Goal: Information Seeking & Learning: Learn about a topic

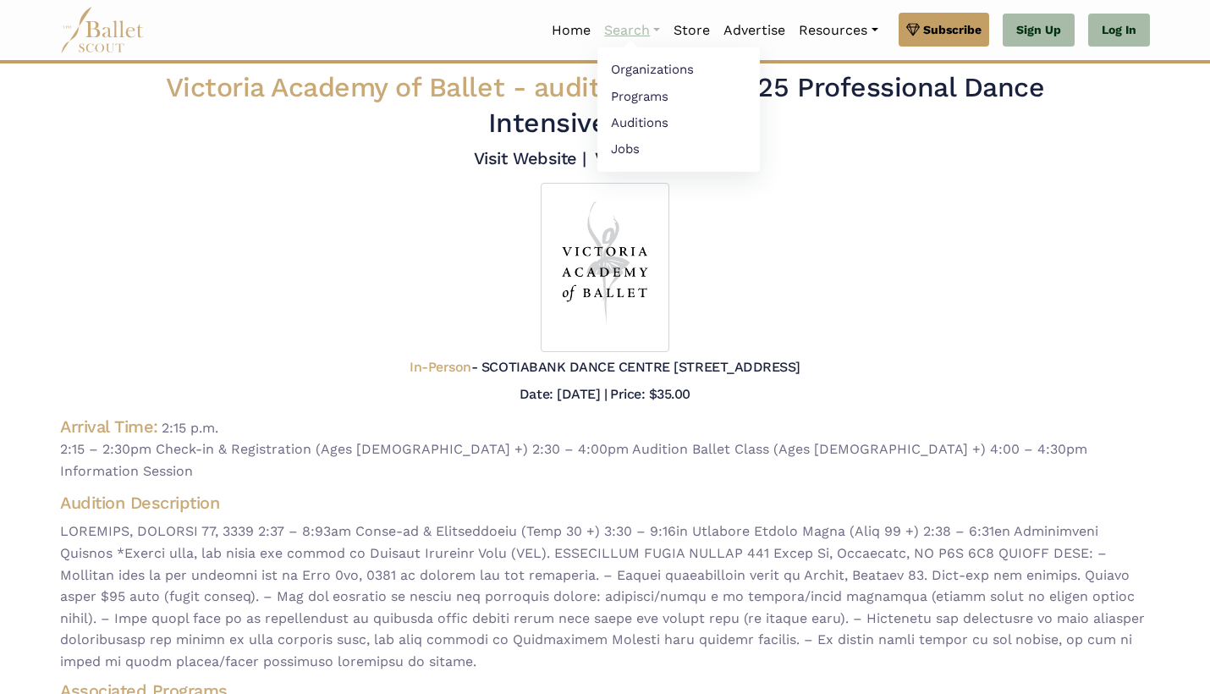
click at [644, 31] on link "Search" at bounding box center [632, 31] width 69 height 36
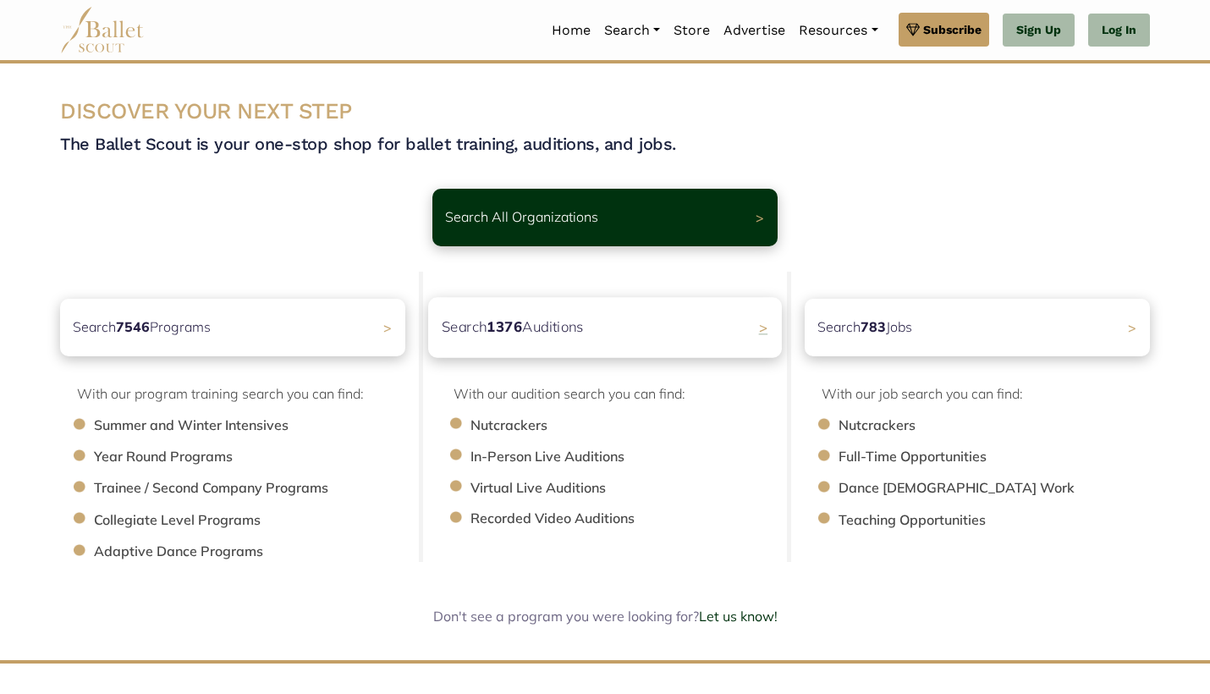
click at [499, 328] on b "1376" at bounding box center [505, 326] width 36 height 18
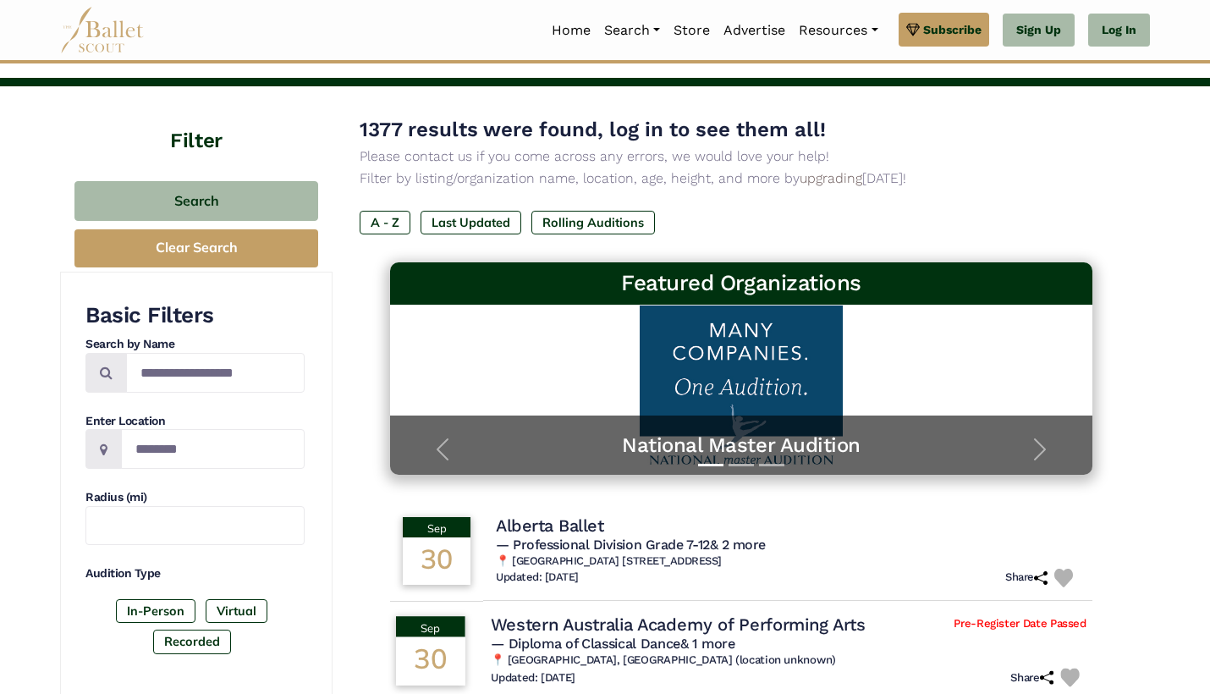
scroll to position [68, 0]
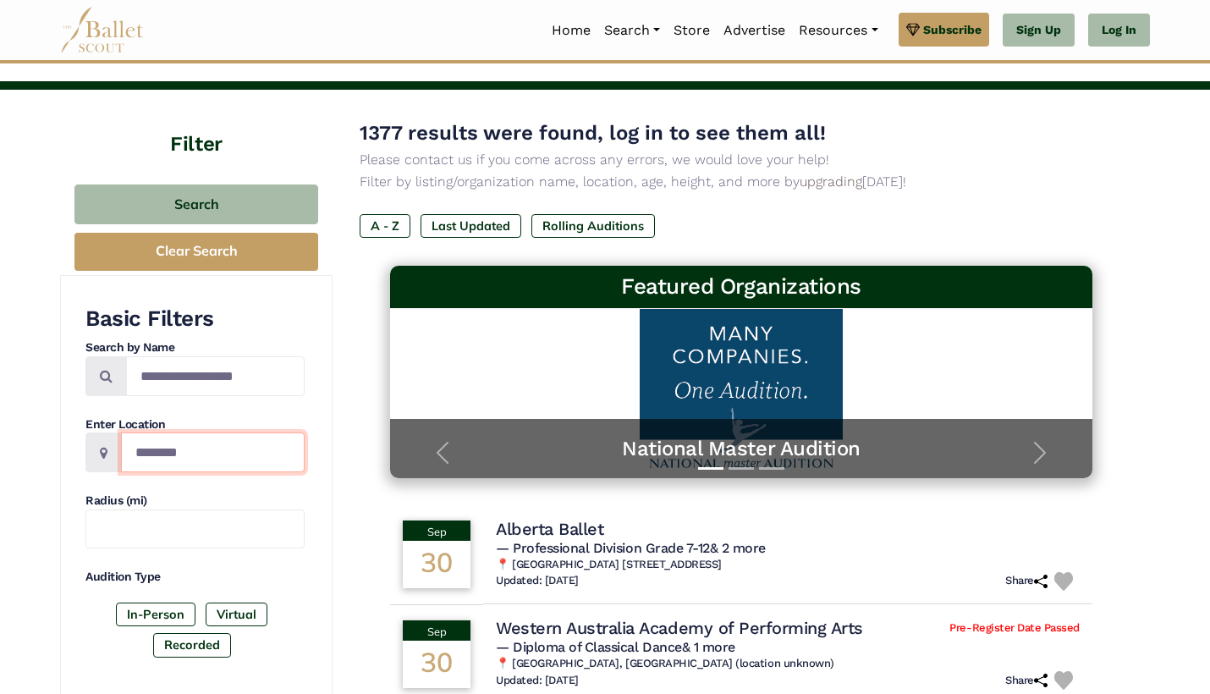
click at [160, 457] on input "Location" at bounding box center [213, 453] width 184 height 40
type input "******"
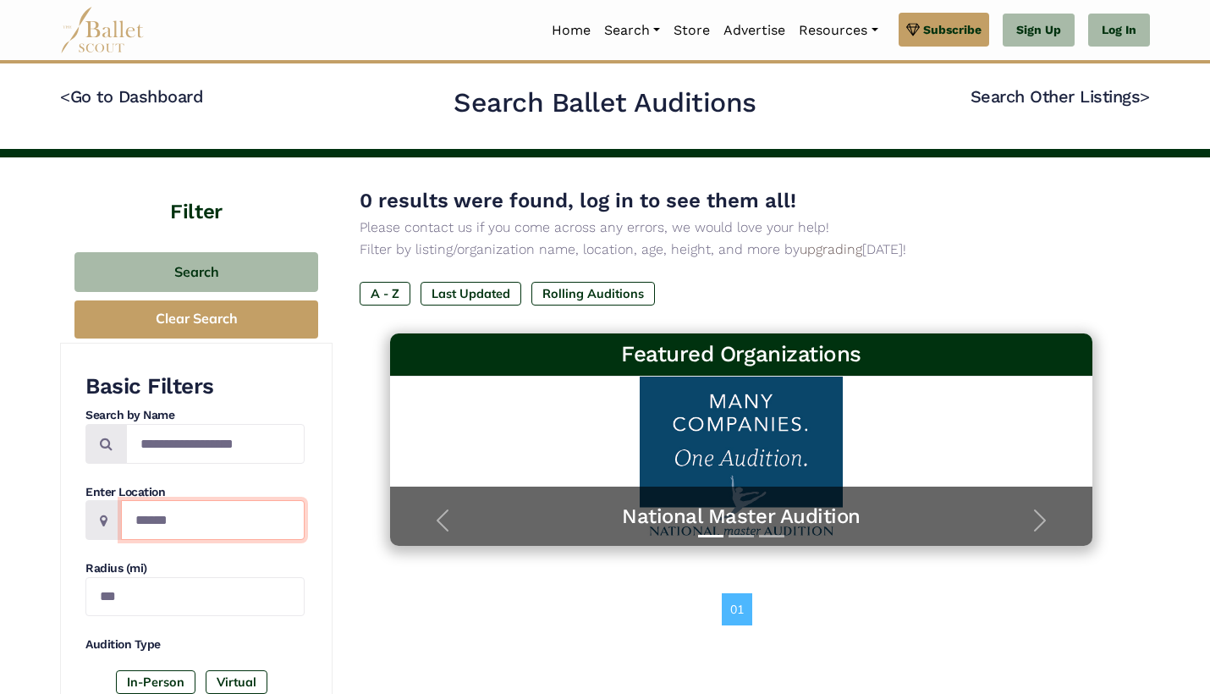
drag, startPoint x: 207, startPoint y: 512, endPoint x: 105, endPoint y: 497, distance: 103.5
click at [105, 500] on div "******" at bounding box center [194, 520] width 219 height 40
type input "*"
type input "**********"
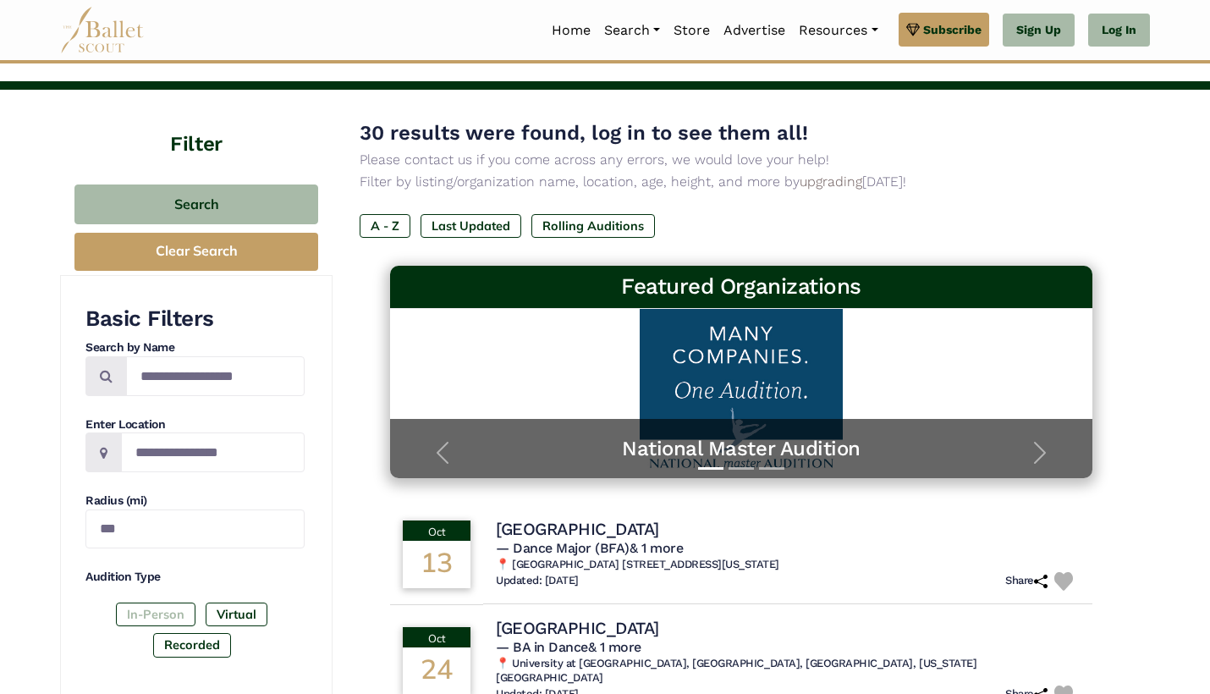
scroll to position [68, 0]
click at [167, 606] on label "In-Person" at bounding box center [156, 615] width 80 height 24
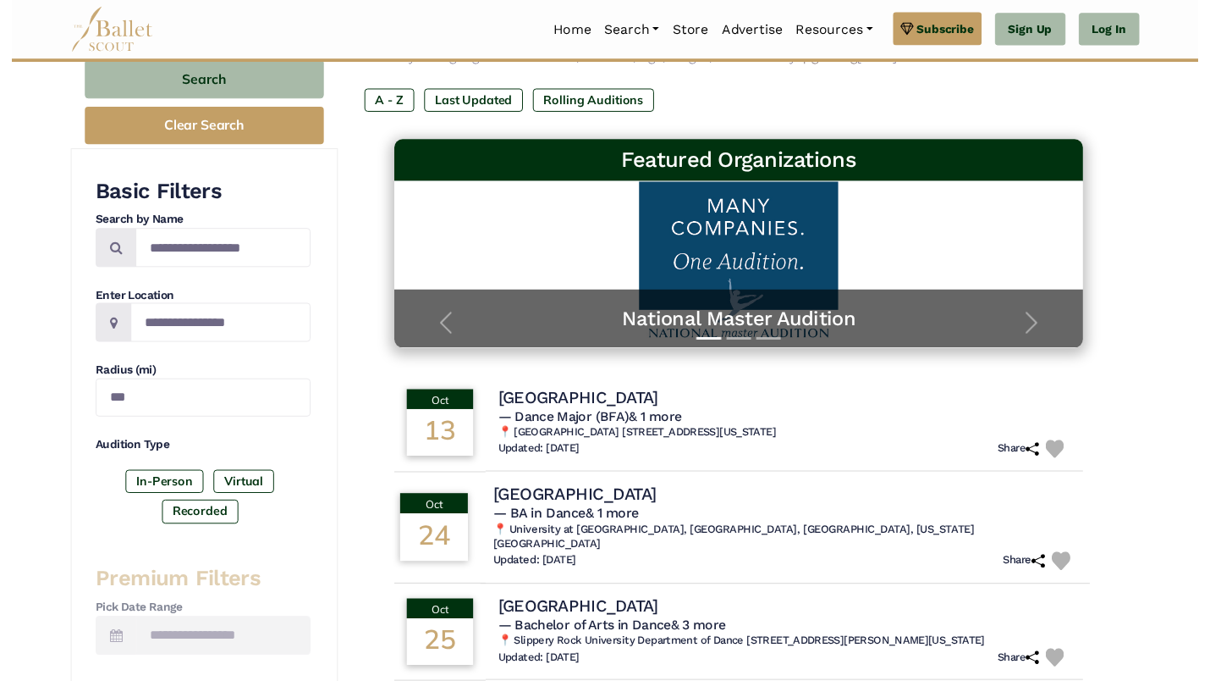
scroll to position [178, 0]
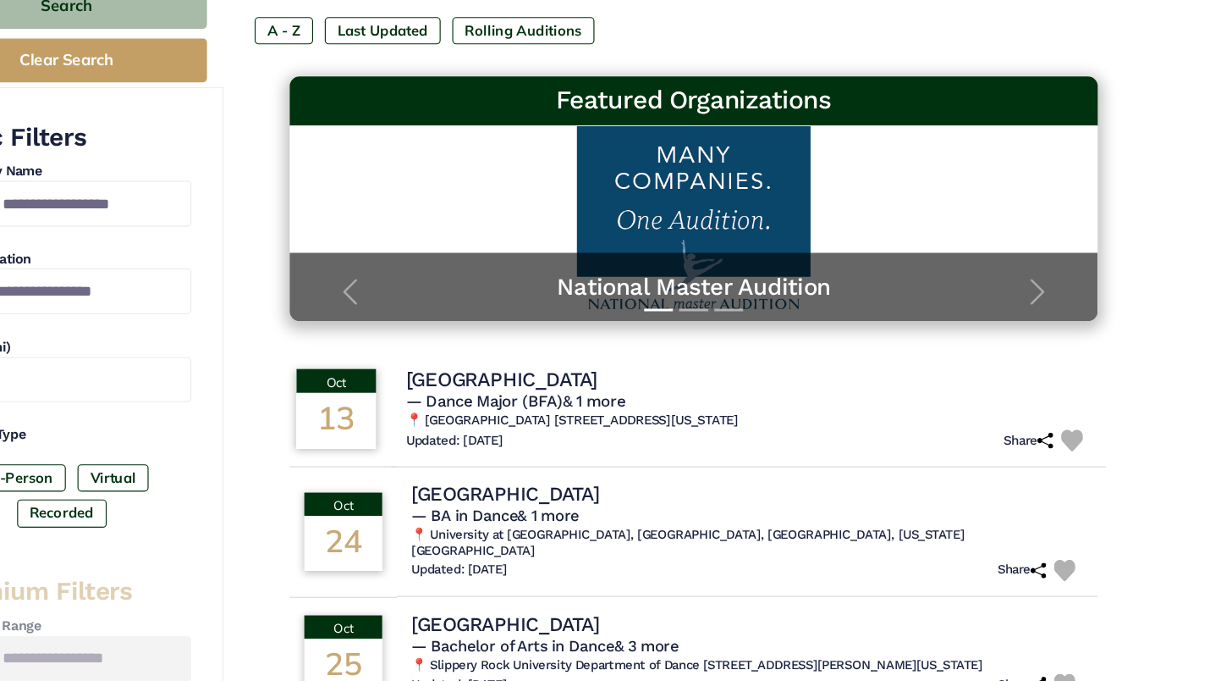
click at [491, 407] on h4 "Mercyhurst University" at bounding box center [574, 418] width 167 height 23
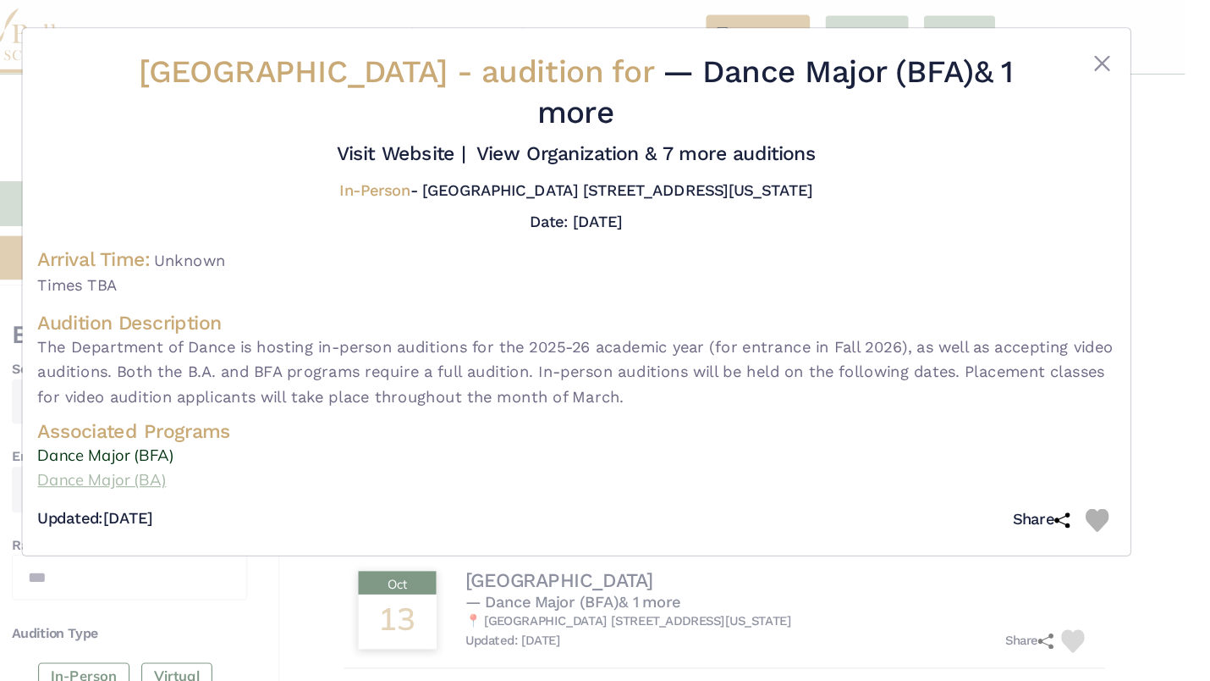
scroll to position [79, 0]
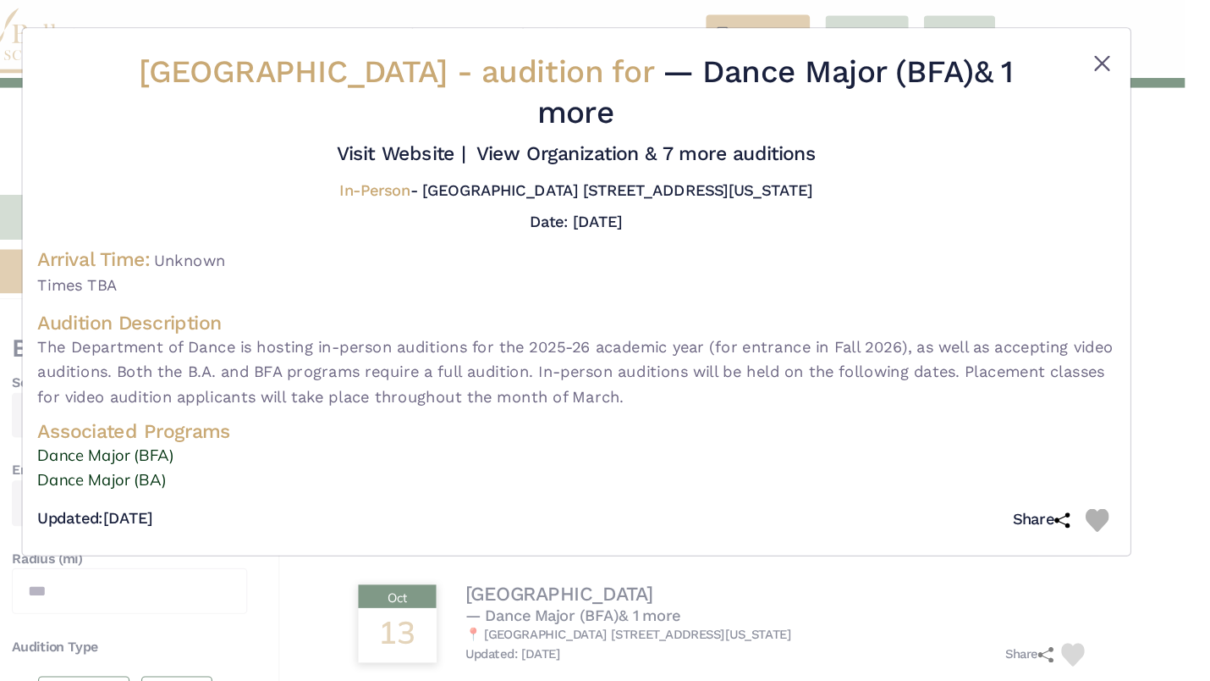
click at [977, 47] on button "Close" at bounding box center [987, 55] width 20 height 20
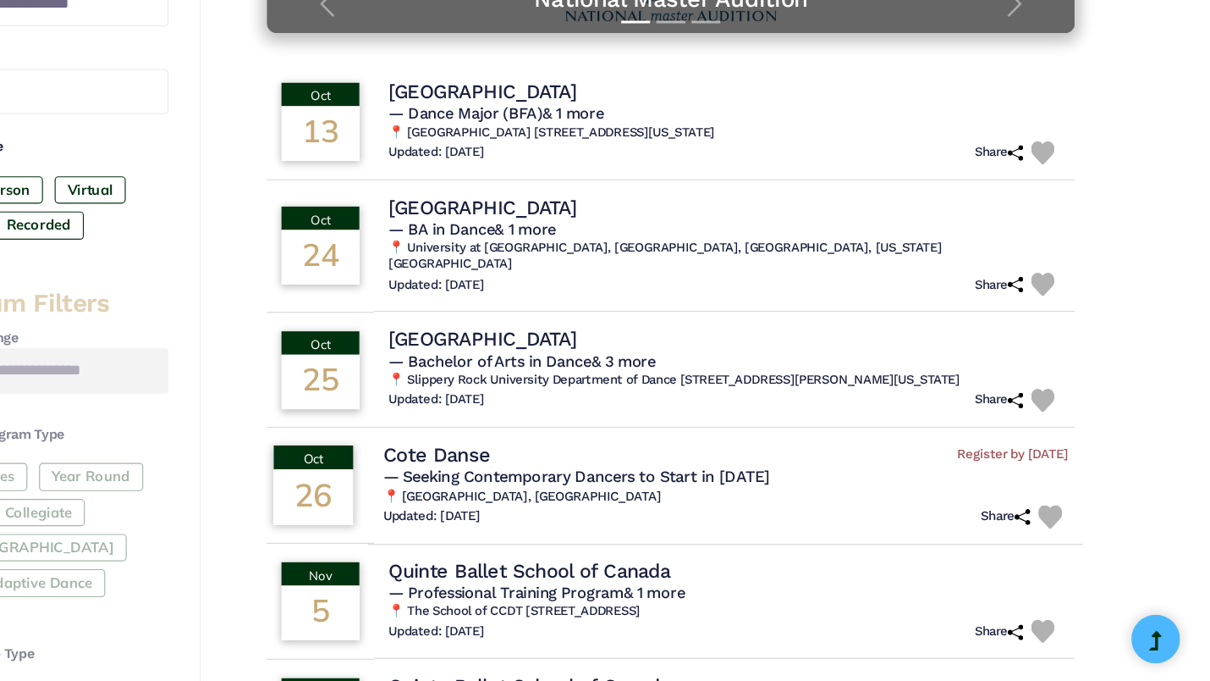
scroll to position [430, 0]
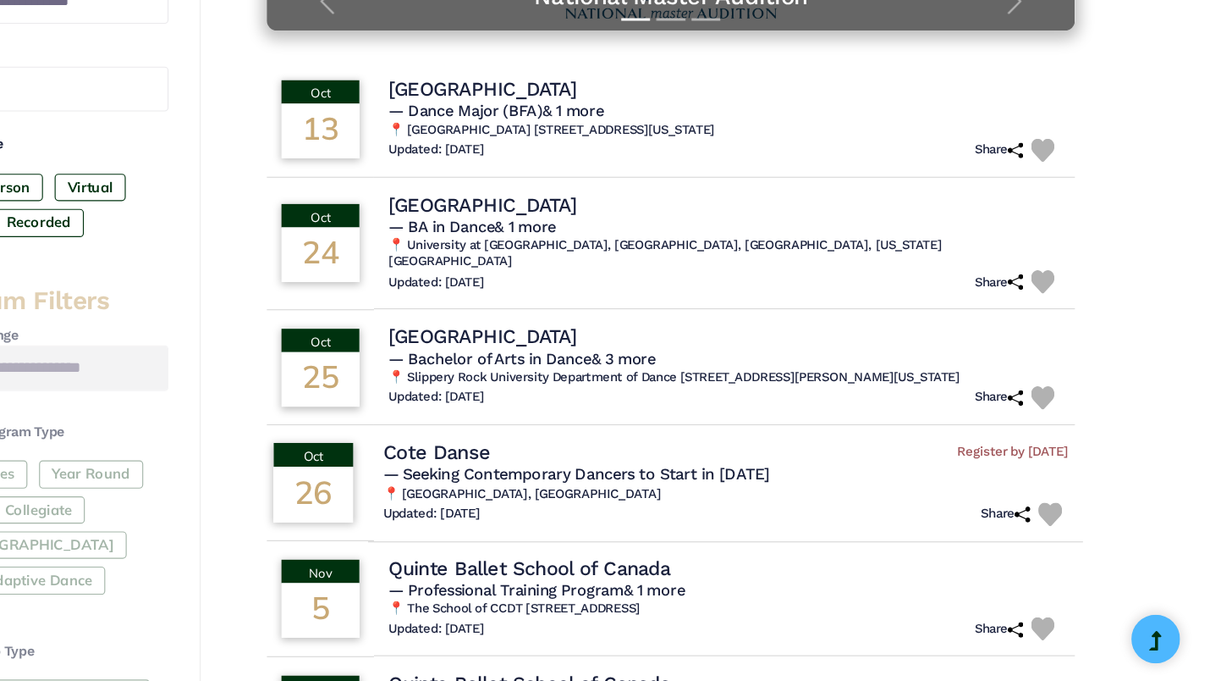
click at [491, 471] on h4 "Cote Danse" at bounding box center [537, 482] width 93 height 23
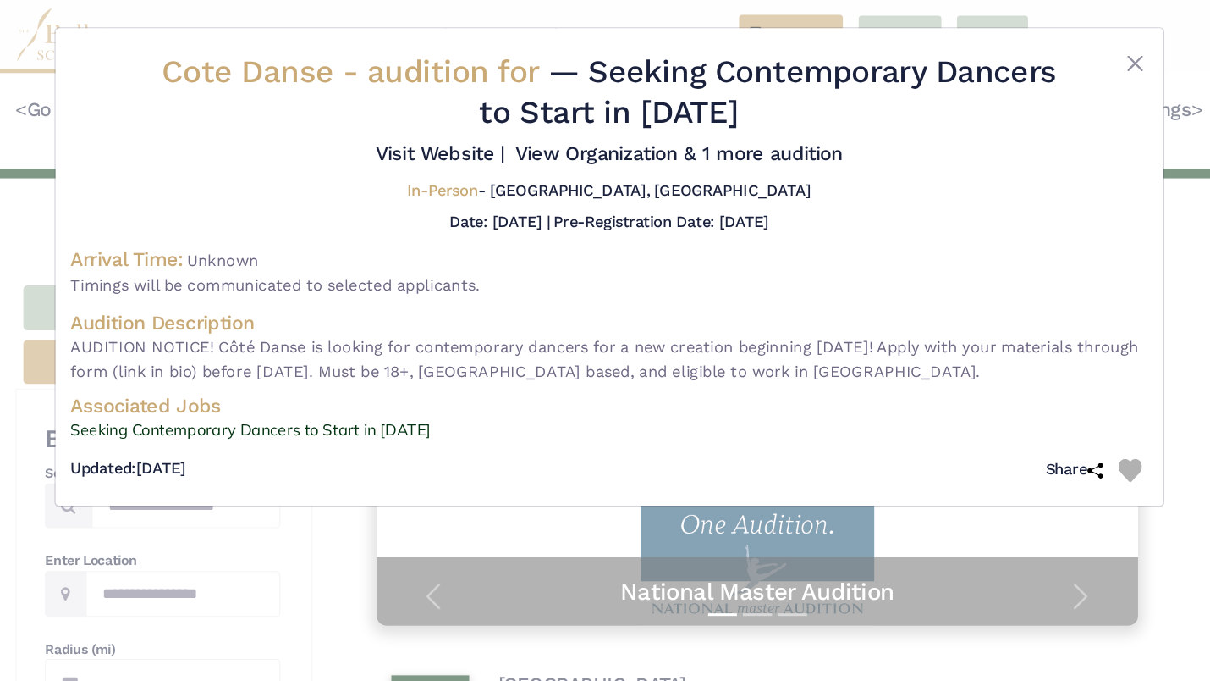
scroll to position [0, 0]
click at [980, 51] on button "Close" at bounding box center [987, 55] width 20 height 20
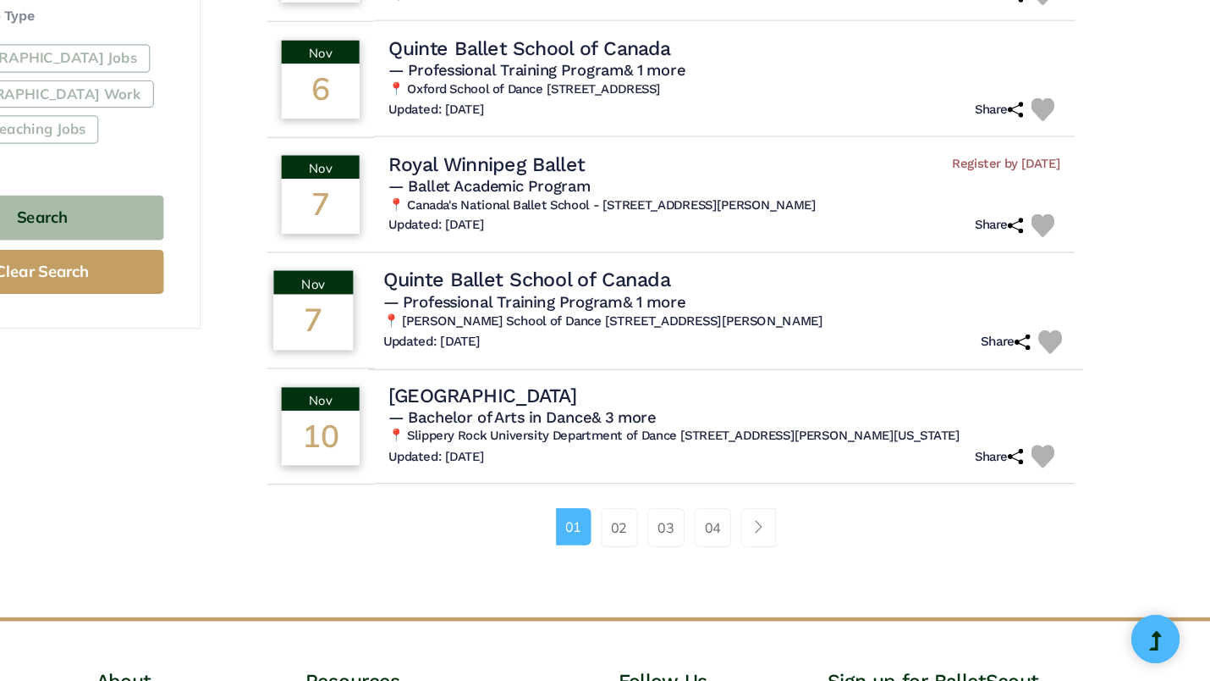
scroll to position [982, 0]
click at [812, 541] on span "Page navigation example" at bounding box center [818, 547] width 12 height 12
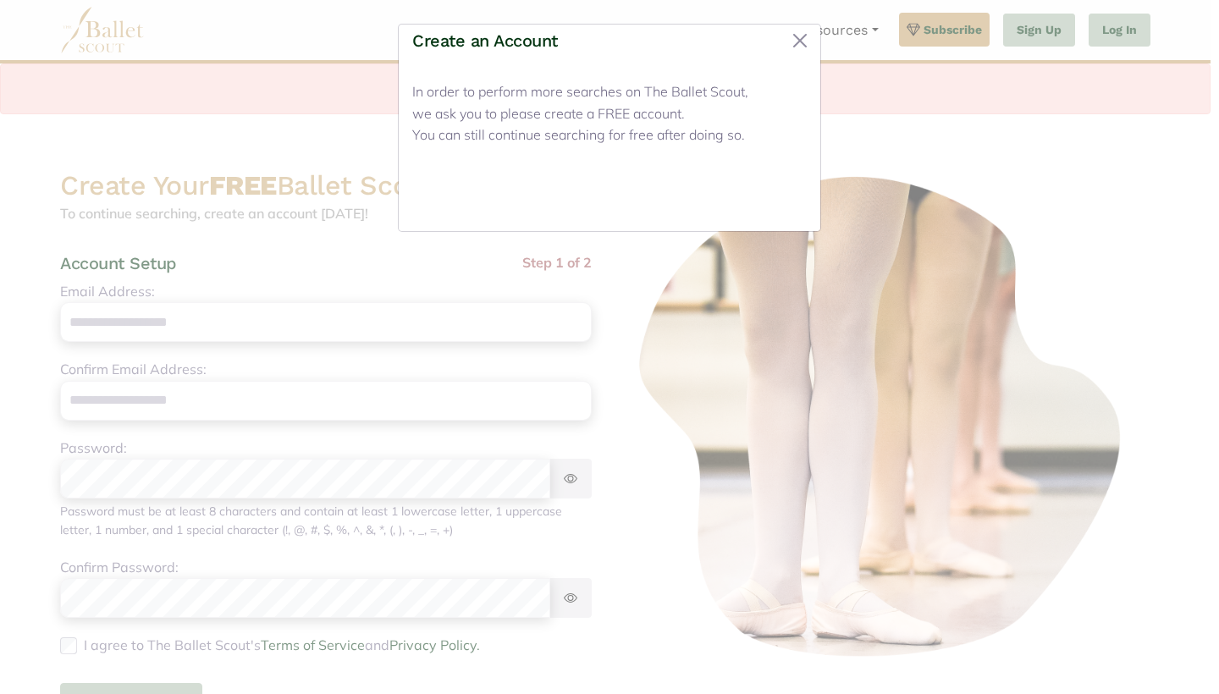
click at [776, 204] on button "Close" at bounding box center [774, 198] width 63 height 40
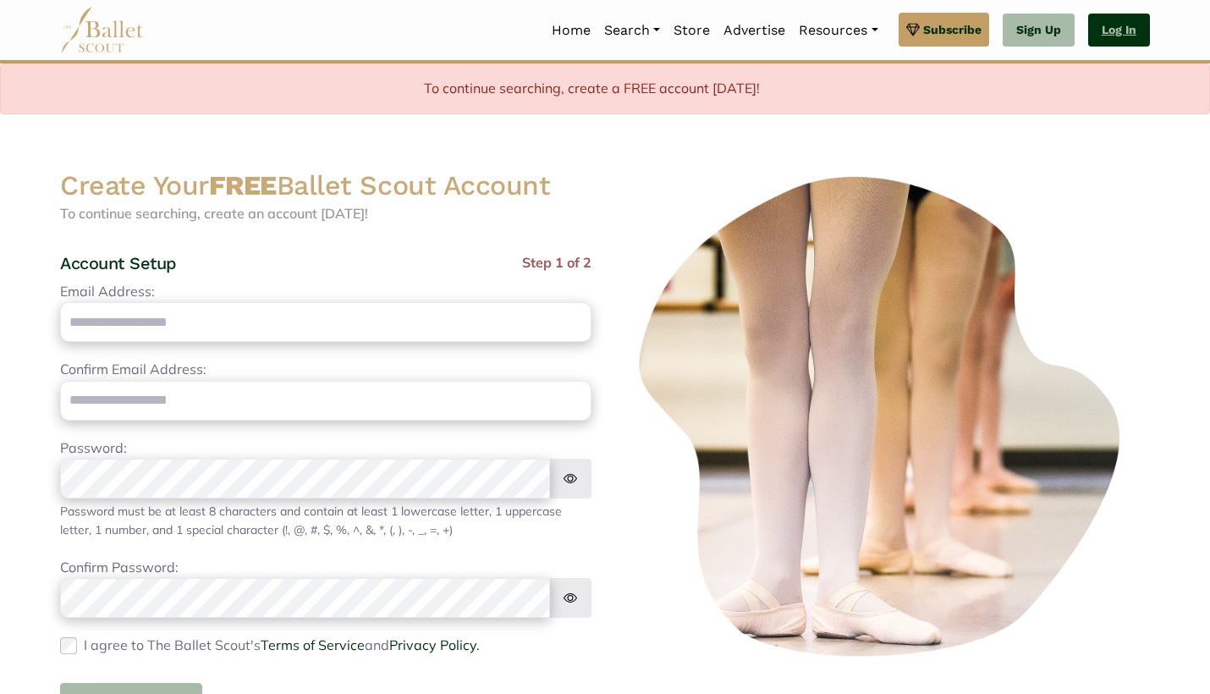
click at [1104, 25] on link "Log In" at bounding box center [1119, 31] width 62 height 34
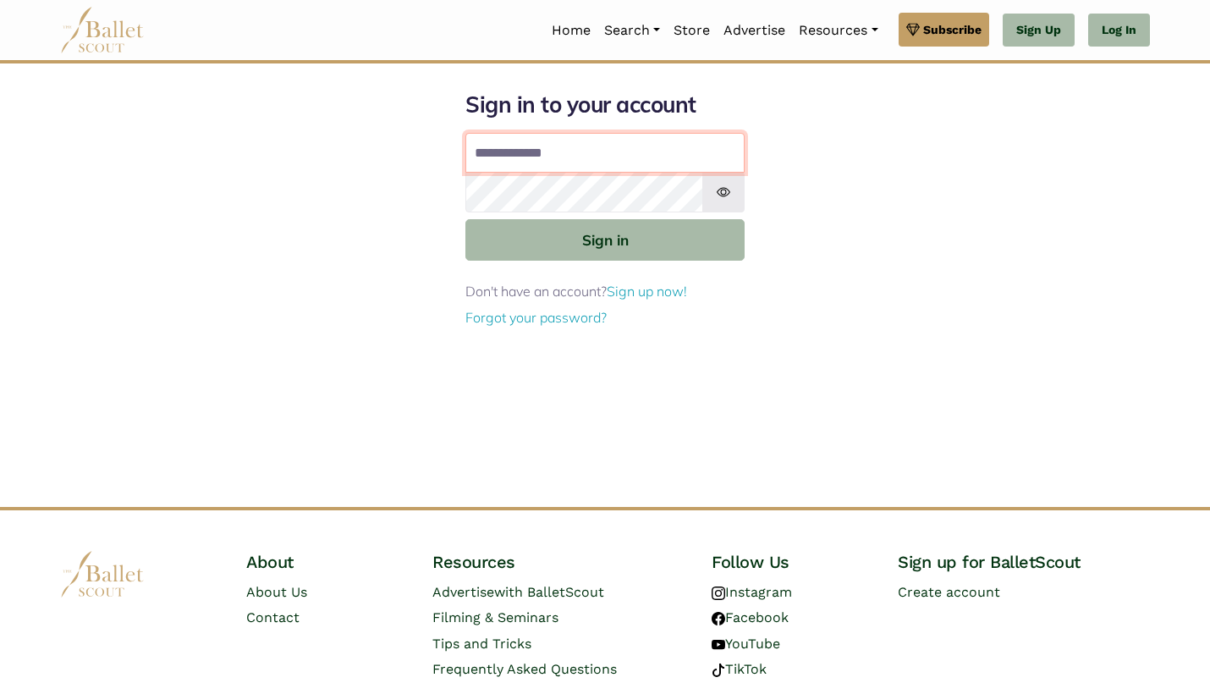
type input "**********"
click at [605, 239] on button "Sign in" at bounding box center [605, 239] width 279 height 41
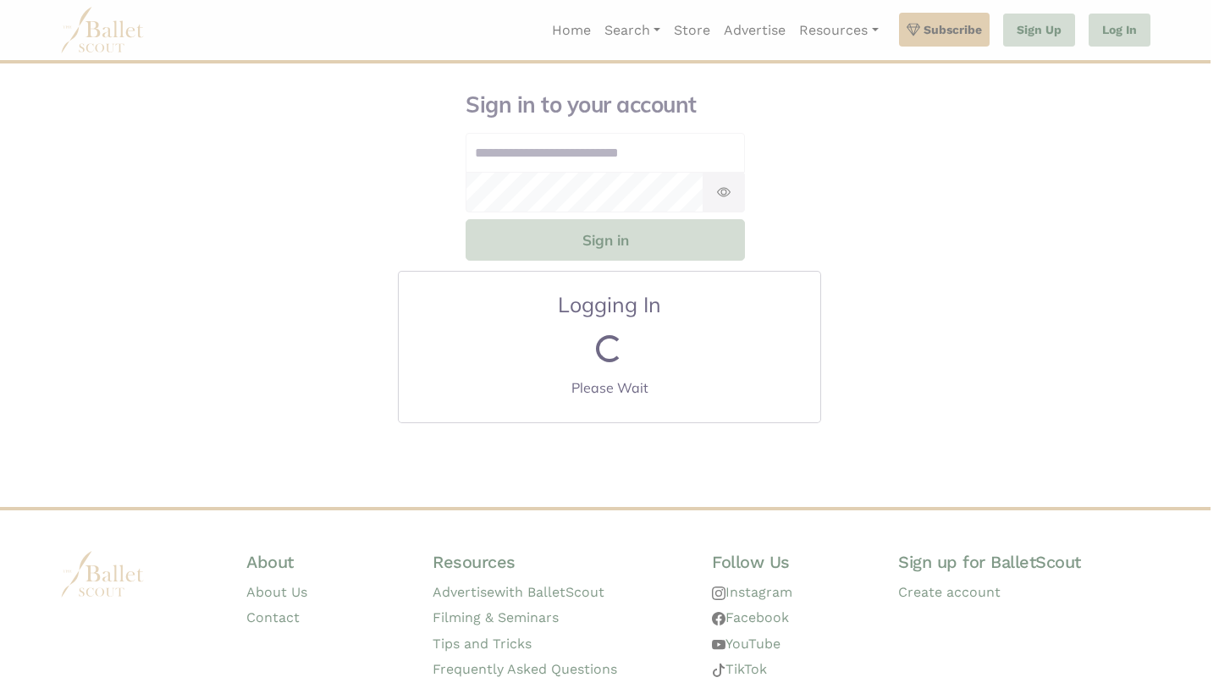
click at [644, 26] on div "Logging In Loading... Please Wait" at bounding box center [609, 347] width 1219 height 694
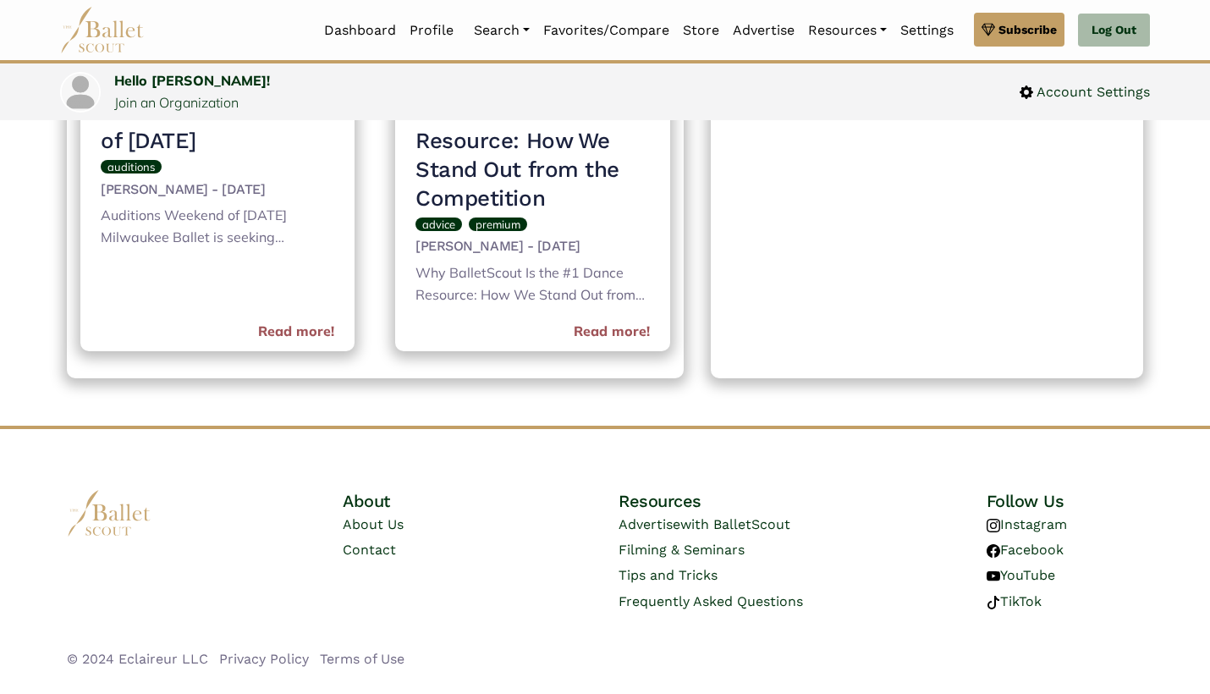
scroll to position [884, 0]
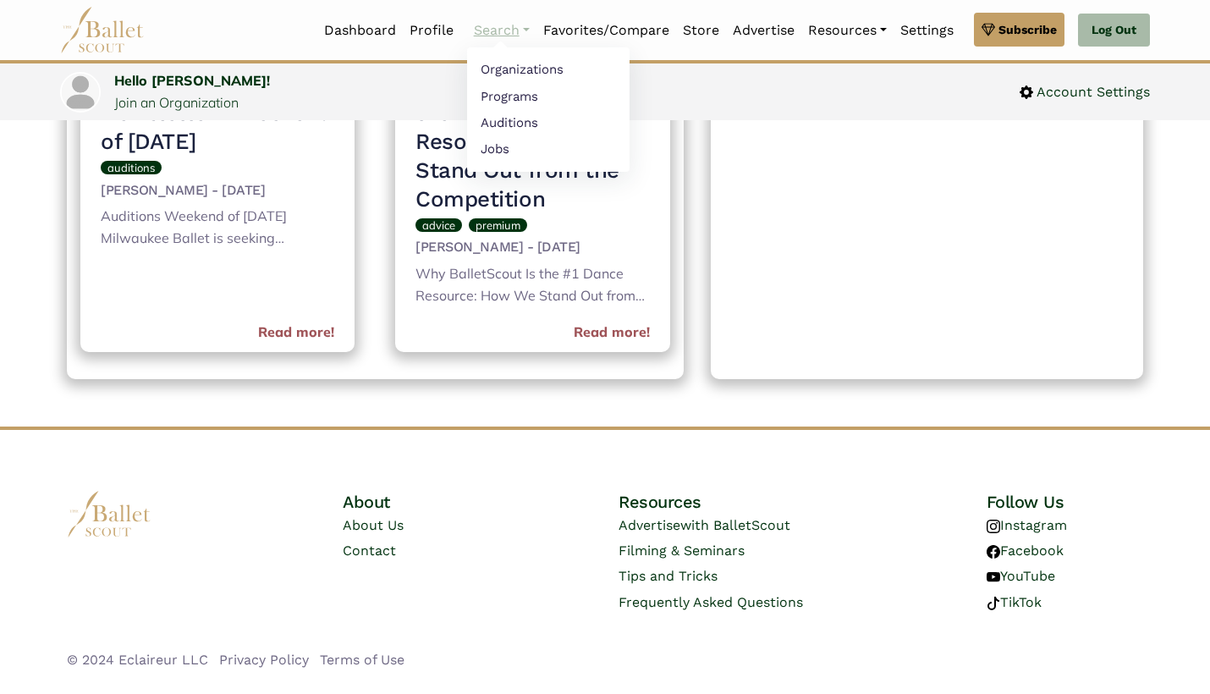
click at [520, 26] on link "Search" at bounding box center [501, 31] width 69 height 36
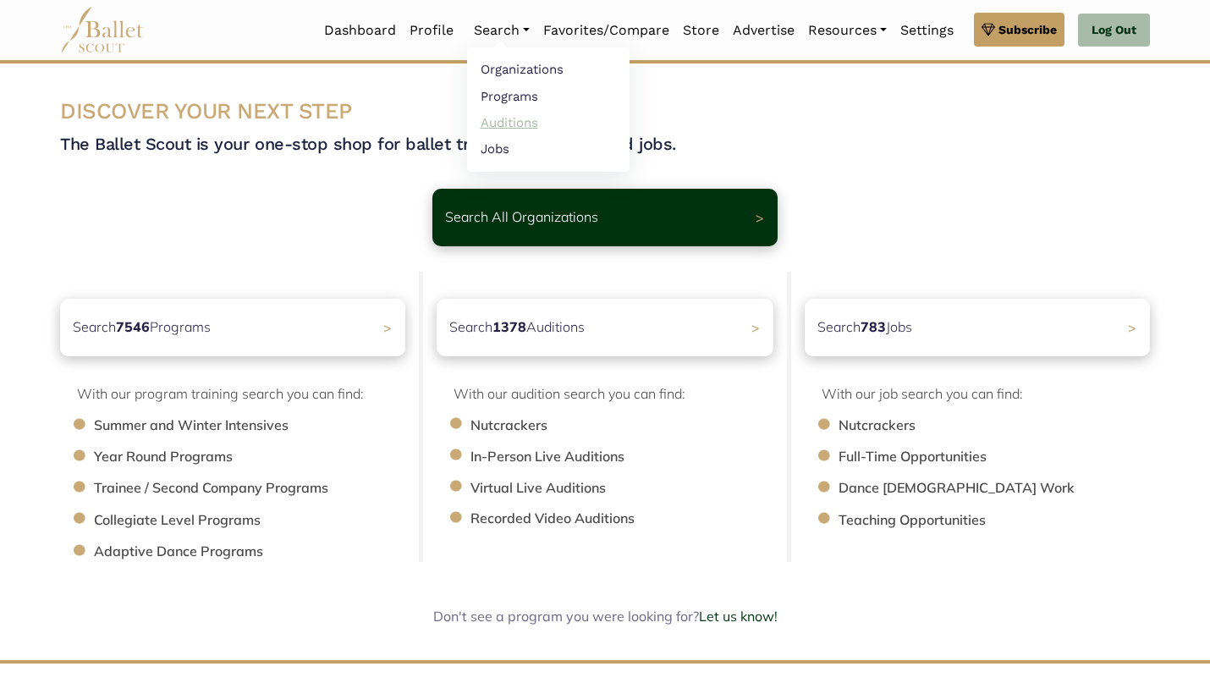
click at [510, 125] on link "Auditions" at bounding box center [548, 122] width 163 height 26
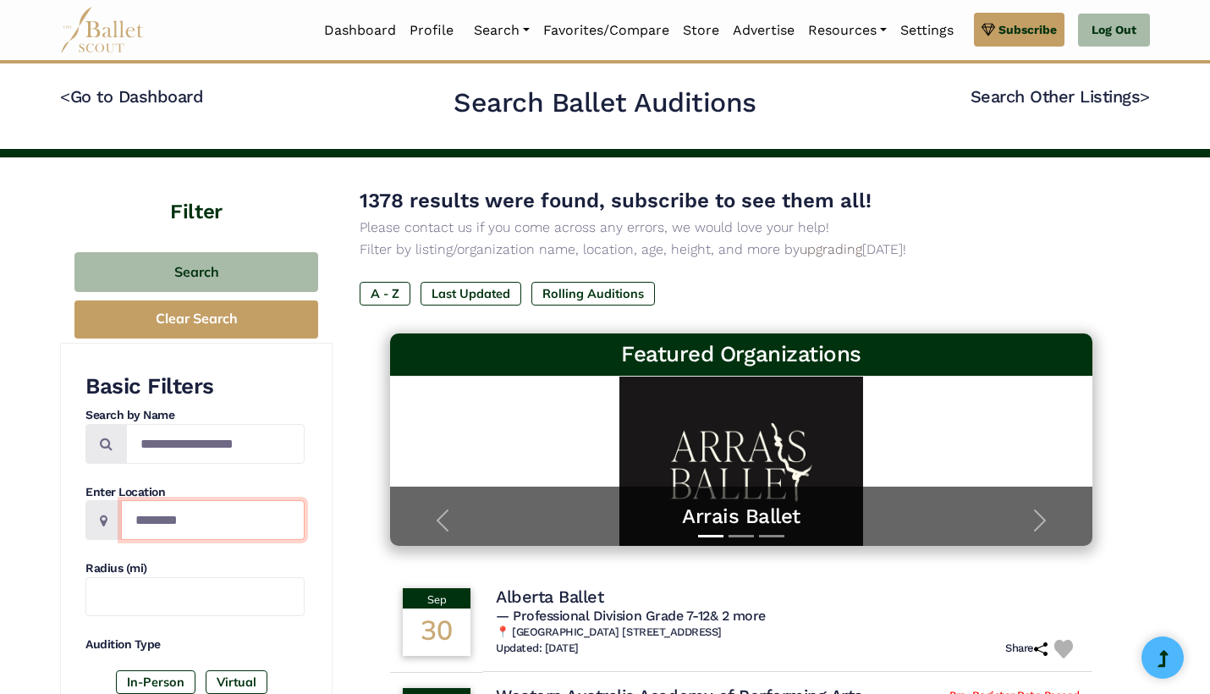
click at [202, 525] on input "Location" at bounding box center [213, 520] width 184 height 40
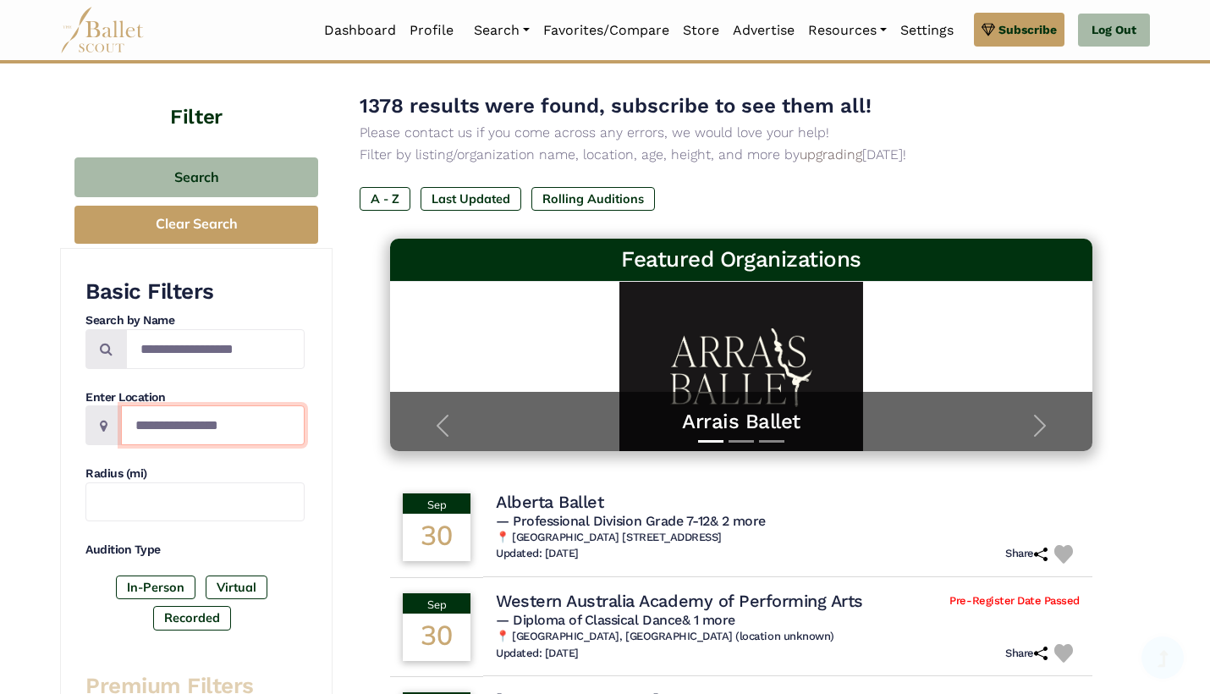
scroll to position [107, 0]
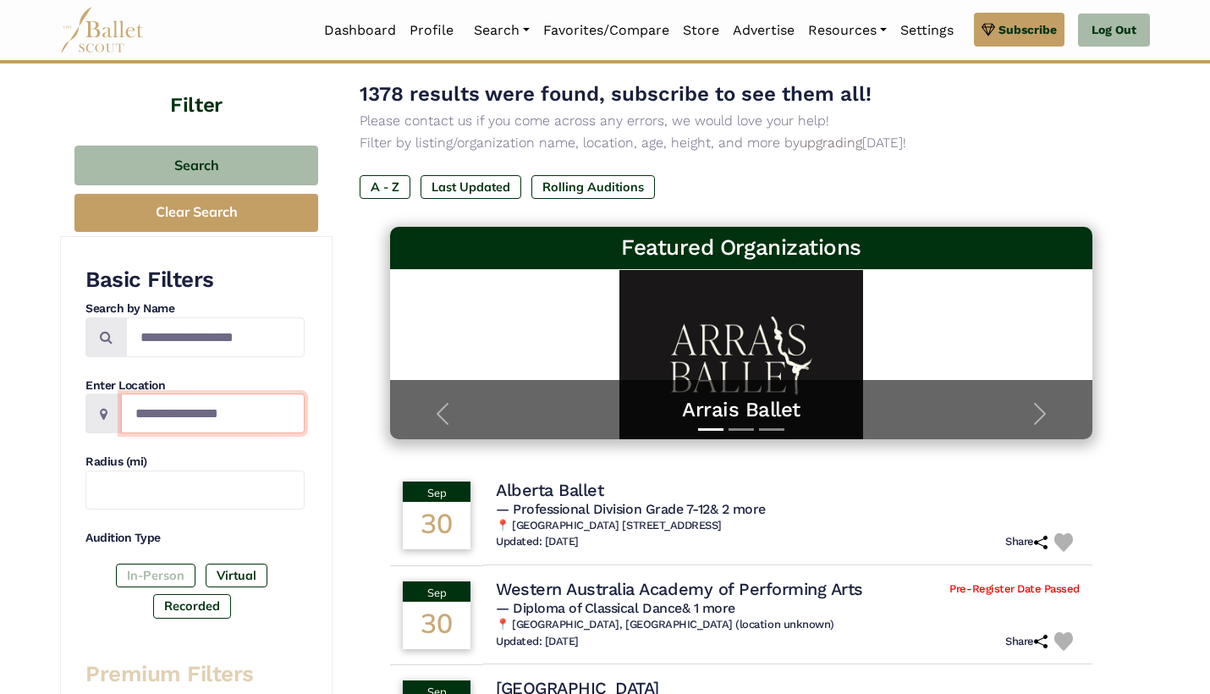
type input "**********"
click at [165, 574] on label "In-Person" at bounding box center [156, 576] width 80 height 24
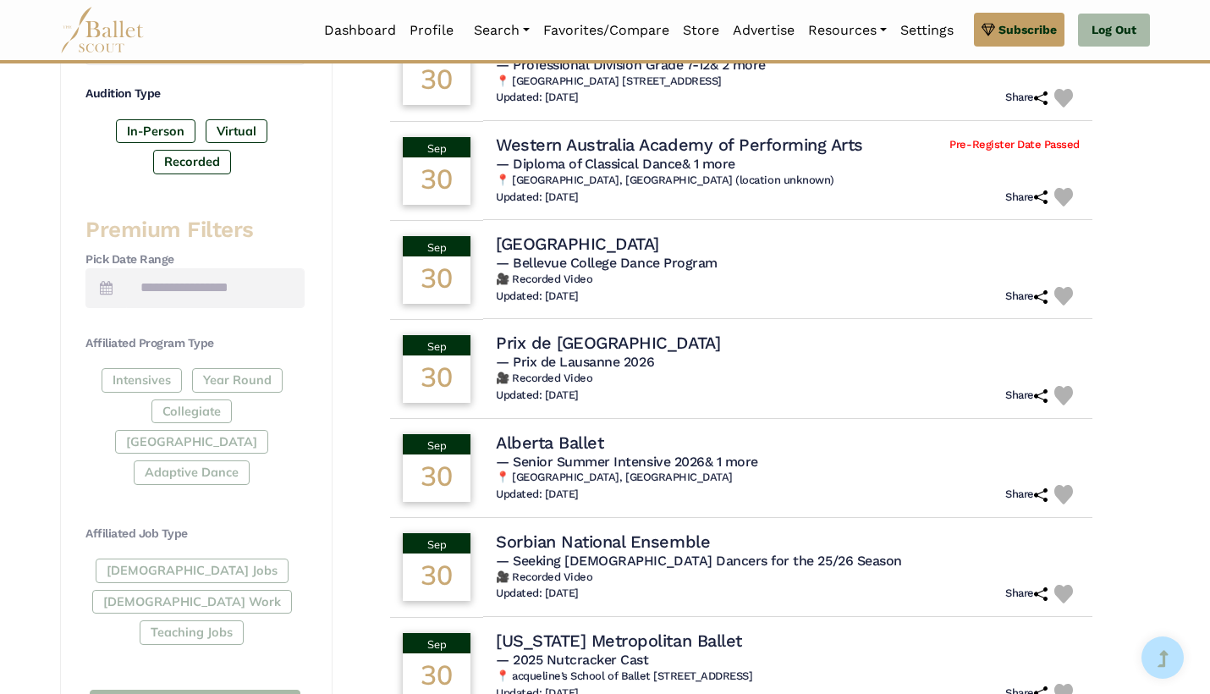
scroll to position [605, 0]
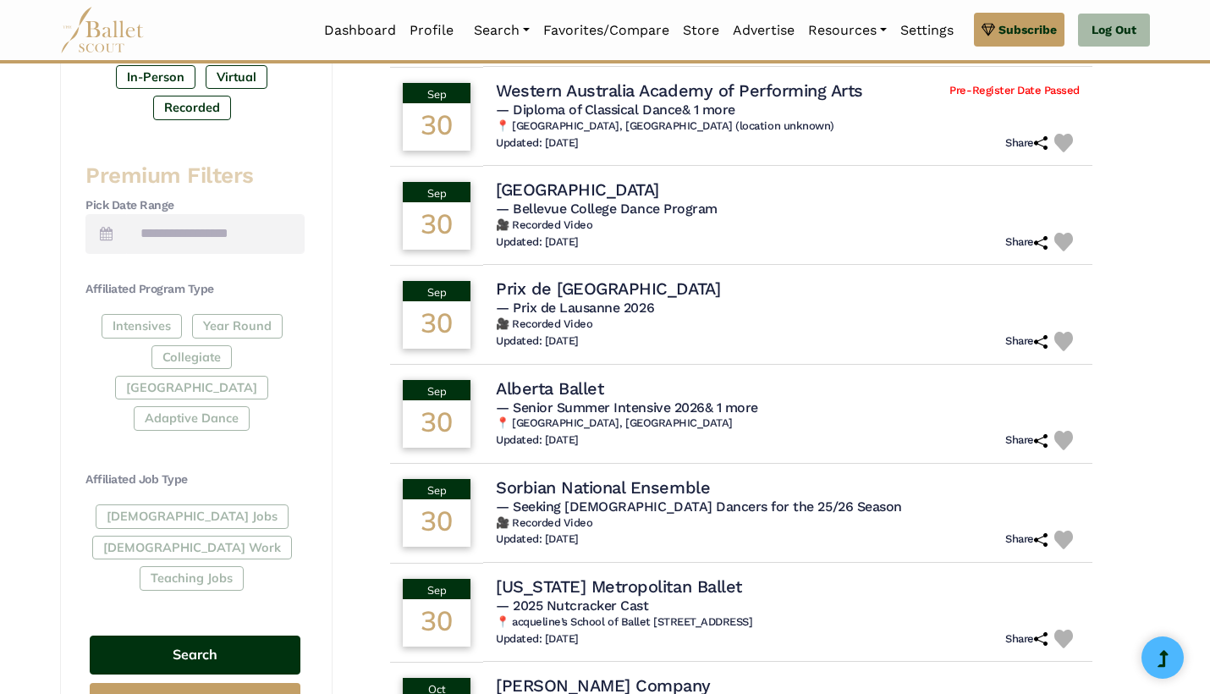
click at [218, 636] on button "Search" at bounding box center [195, 656] width 211 height 40
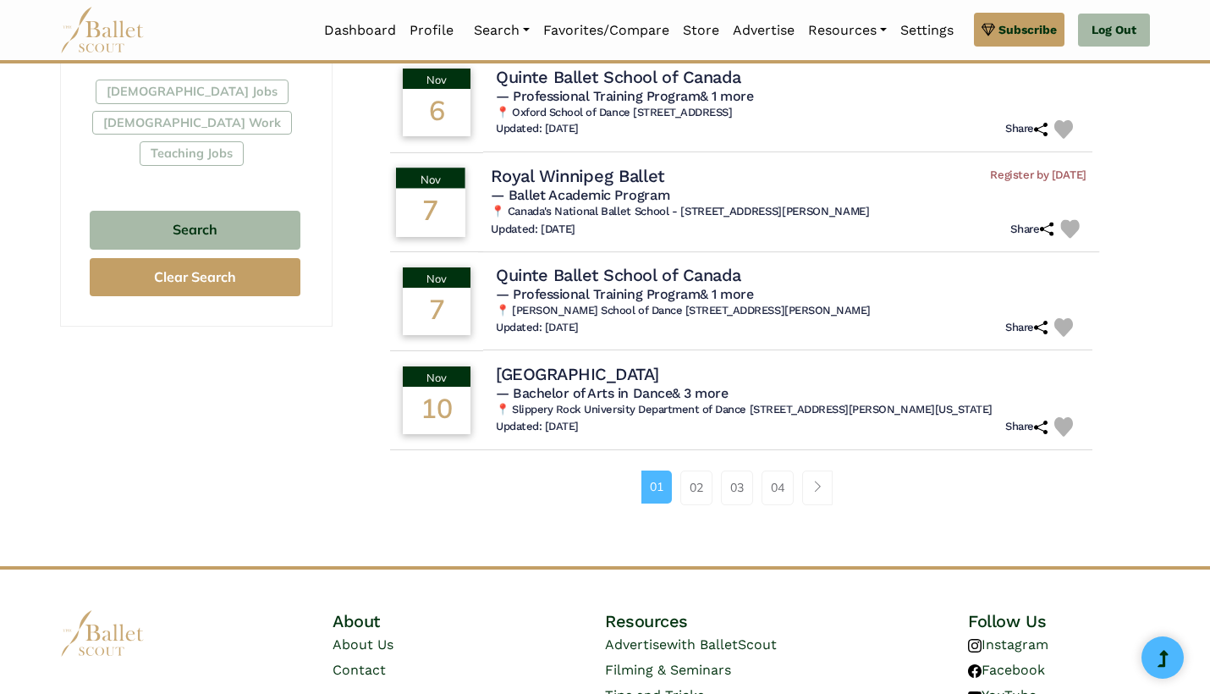
scroll to position [1032, 0]
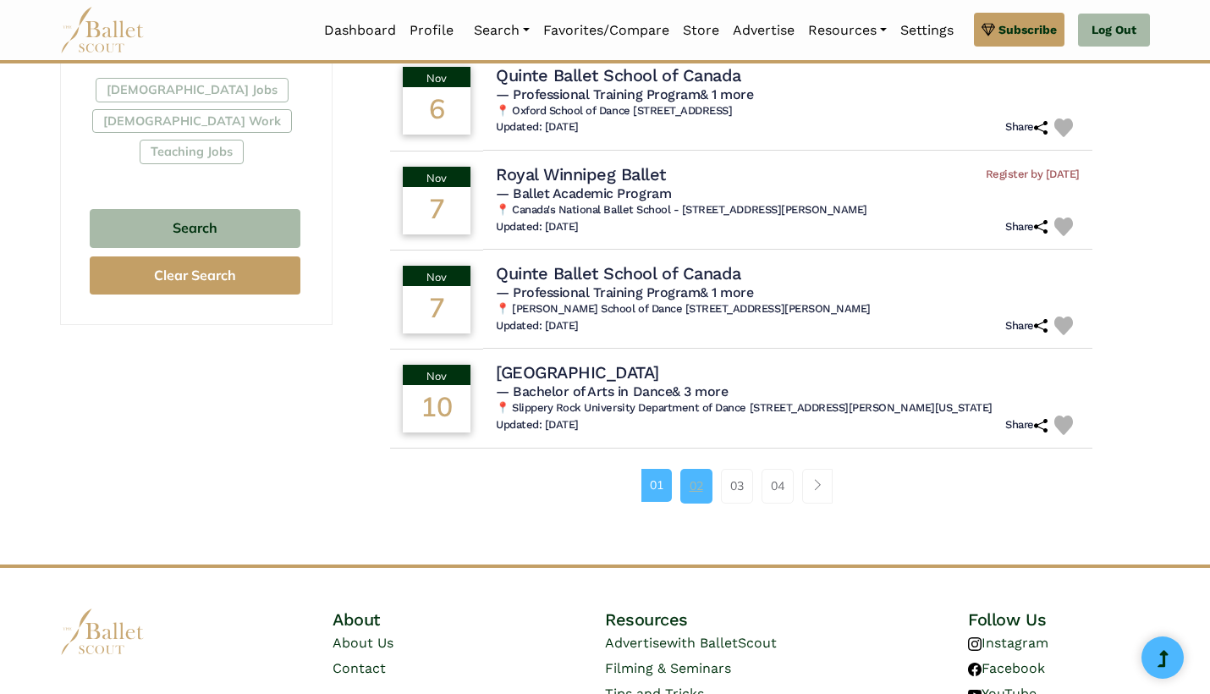
click at [700, 503] on link "02" at bounding box center [697, 486] width 32 height 34
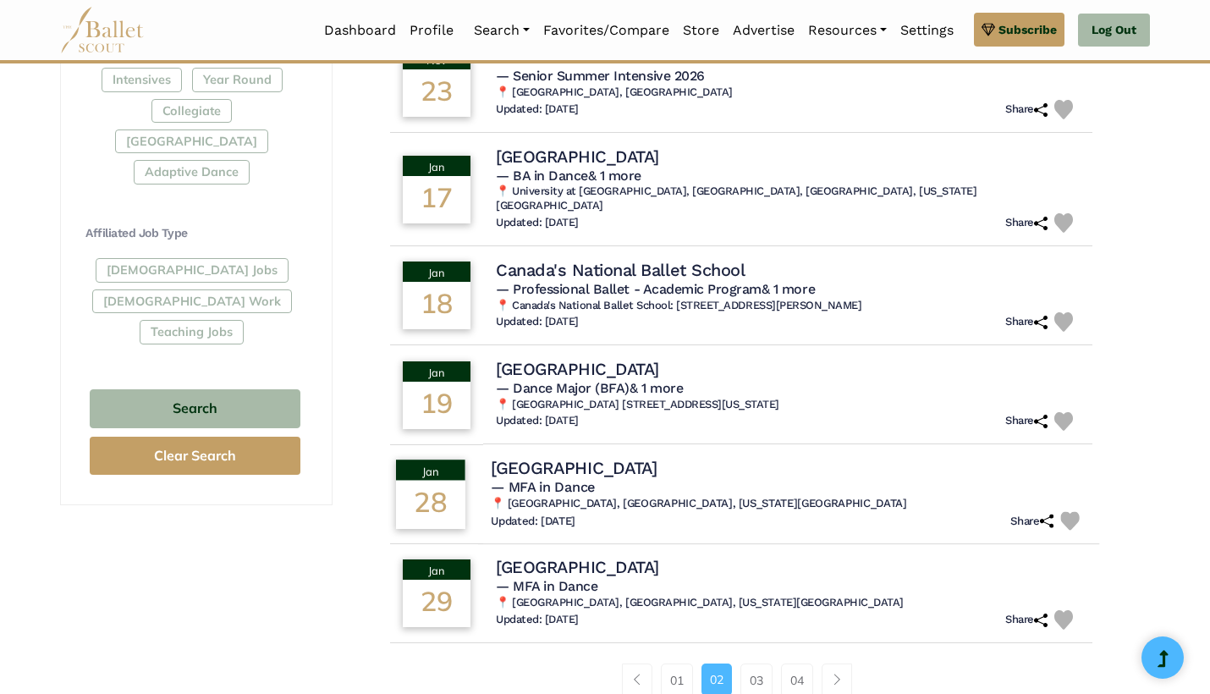
scroll to position [853, 0]
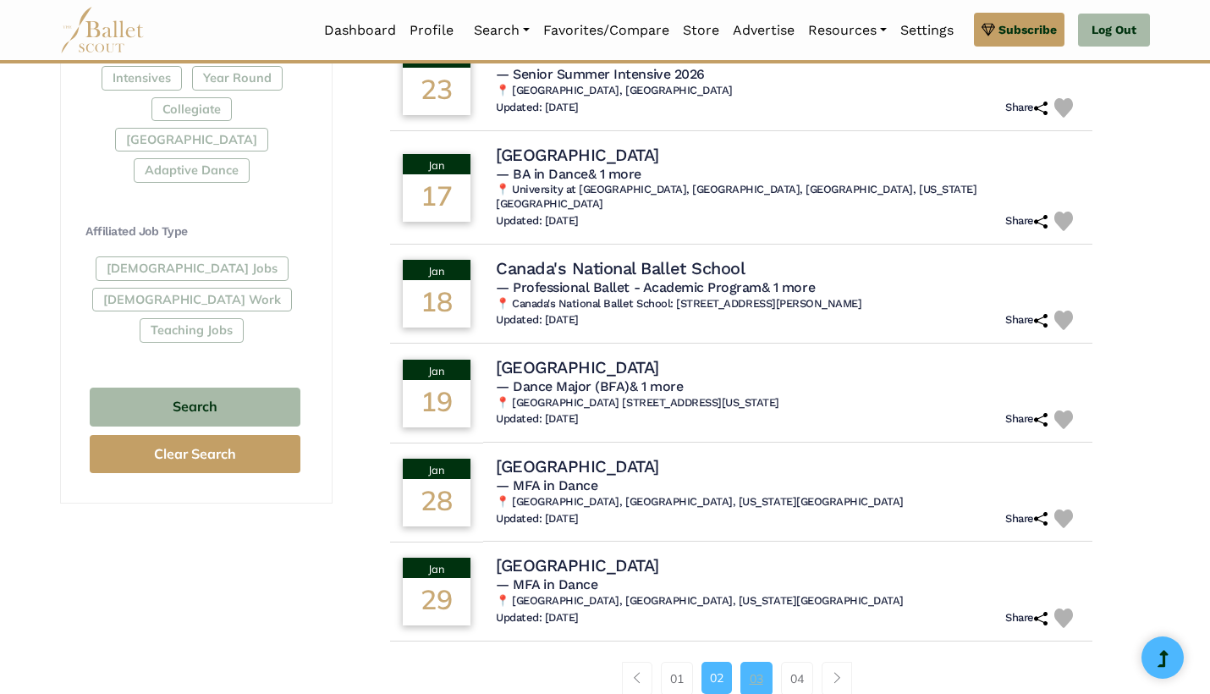
click at [762, 667] on link "03" at bounding box center [757, 679] width 32 height 34
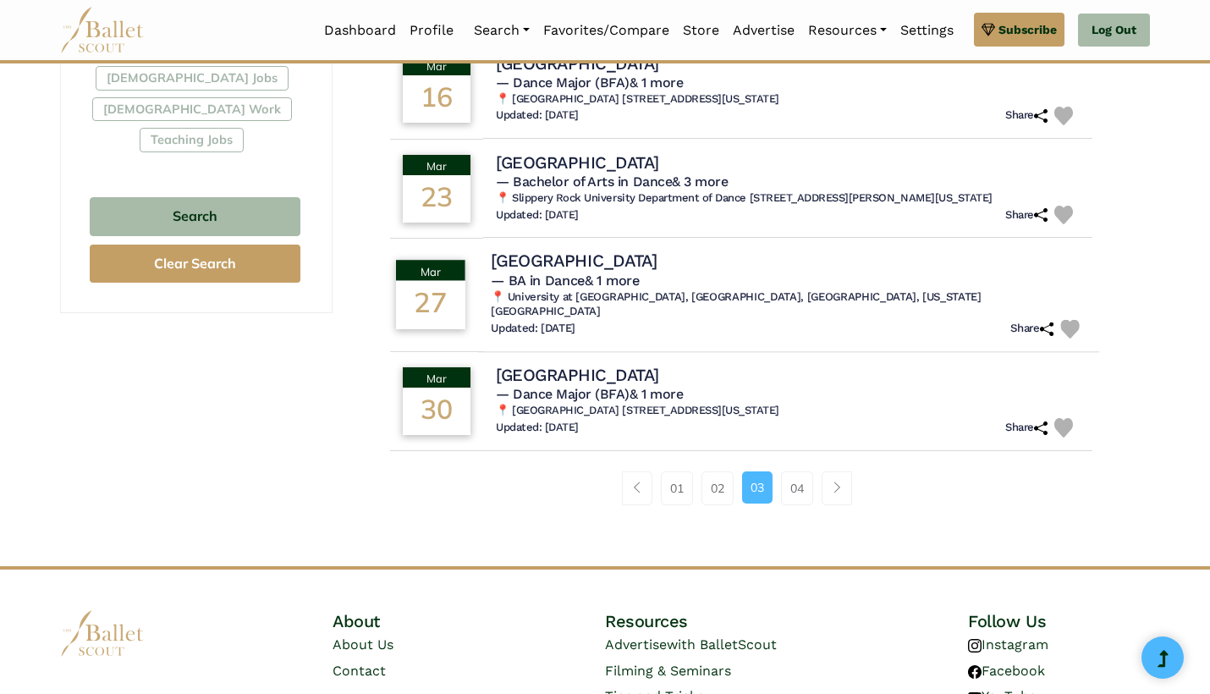
scroll to position [1070, 0]
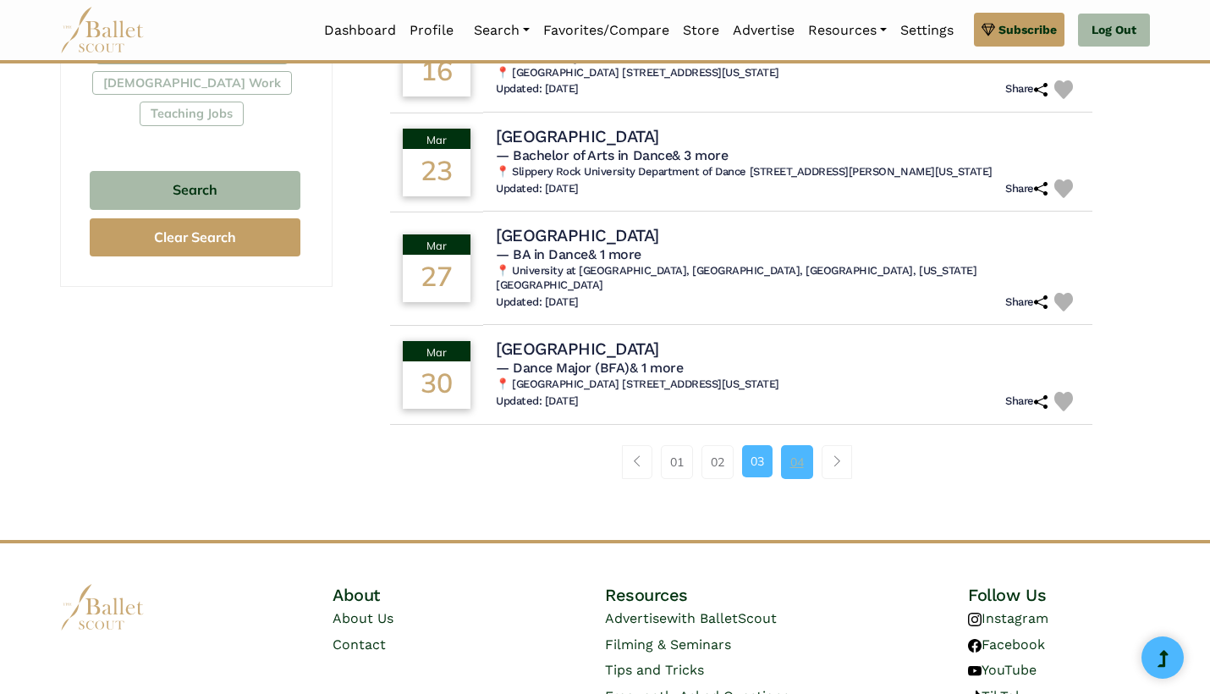
click at [800, 459] on link "04" at bounding box center [797, 462] width 32 height 34
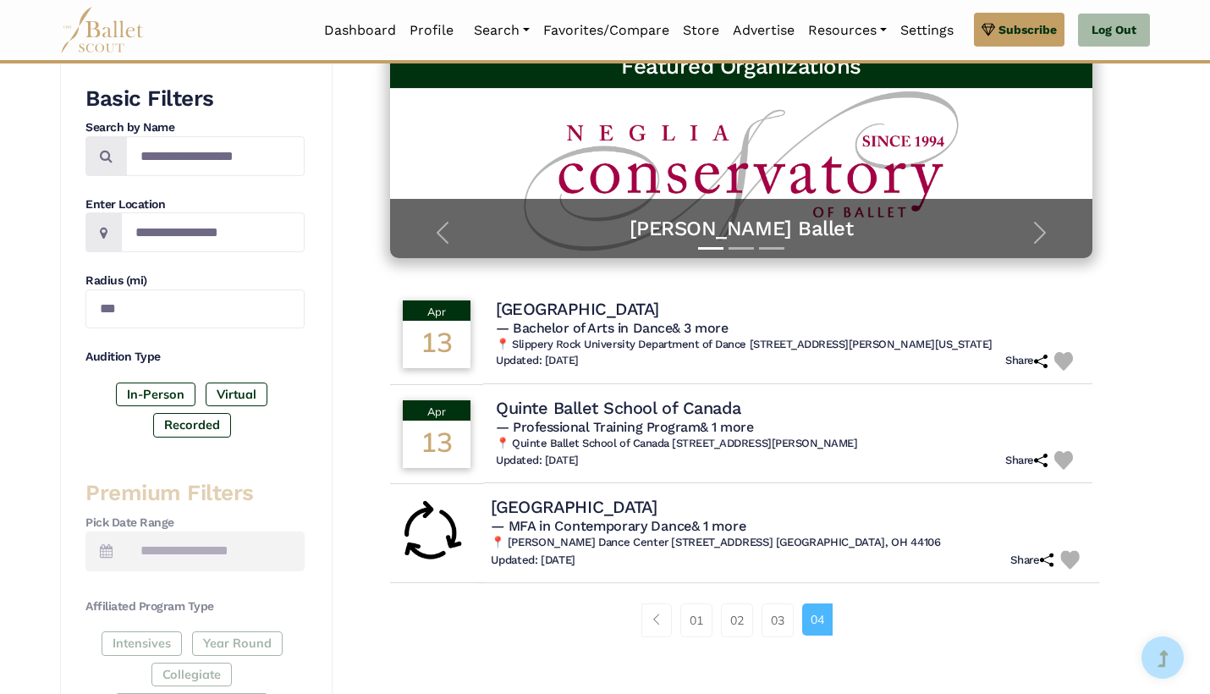
scroll to position [278, 0]
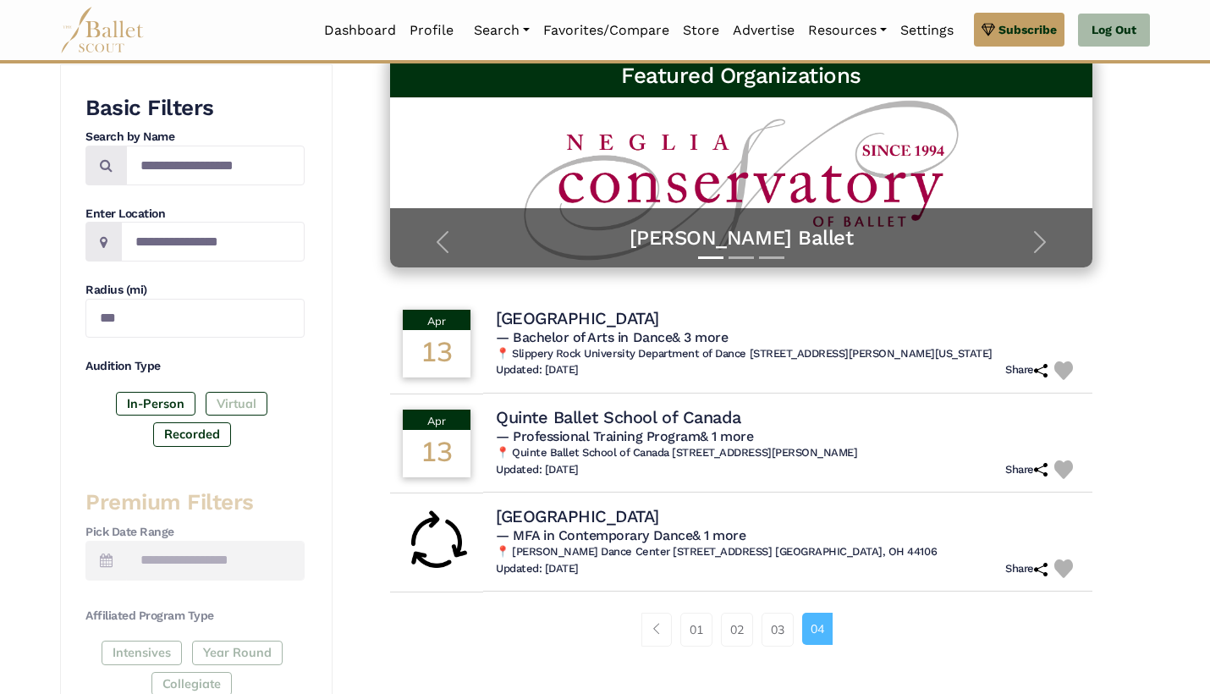
click at [236, 395] on label "Virtual" at bounding box center [237, 404] width 62 height 24
click at [127, 403] on label "In-Person" at bounding box center [156, 404] width 80 height 24
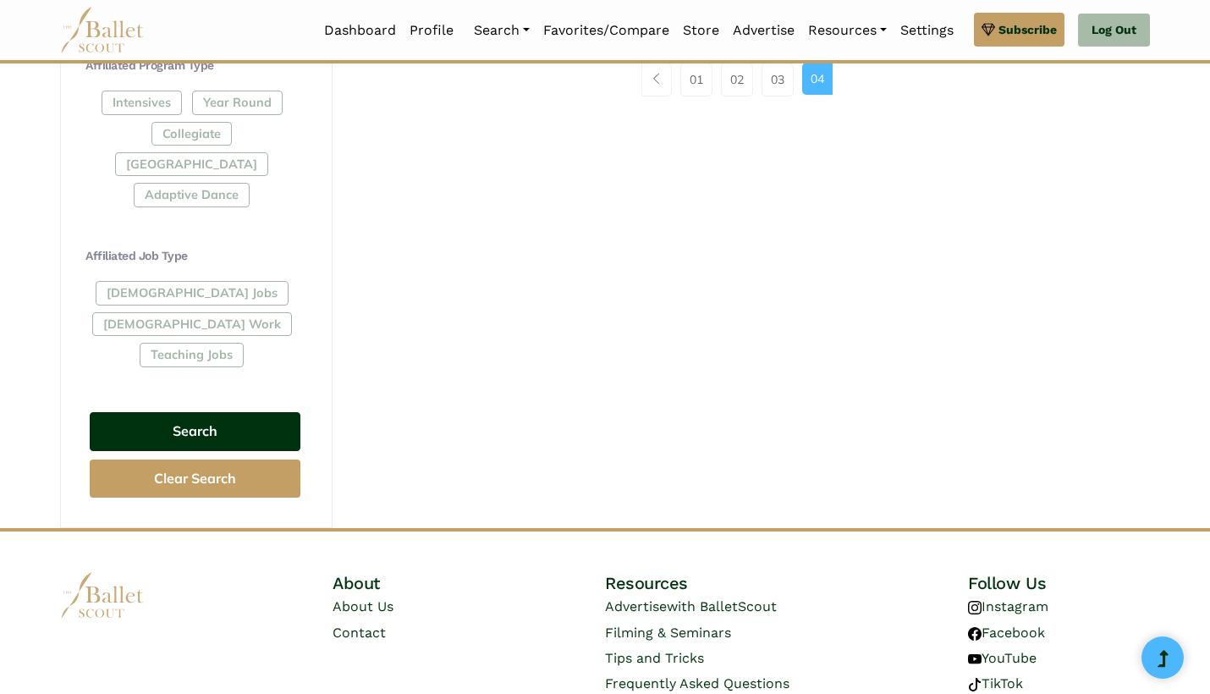
scroll to position [827, 0]
click at [261, 414] on button "Search" at bounding box center [195, 434] width 211 height 40
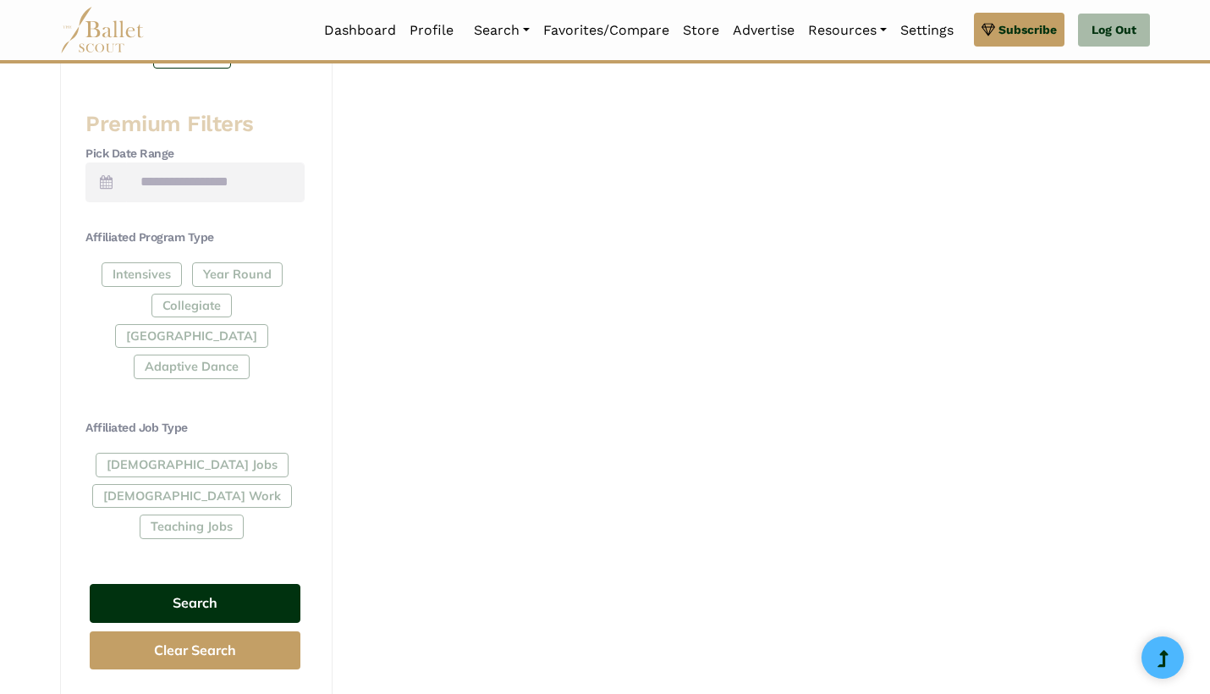
scroll to position [655, 0]
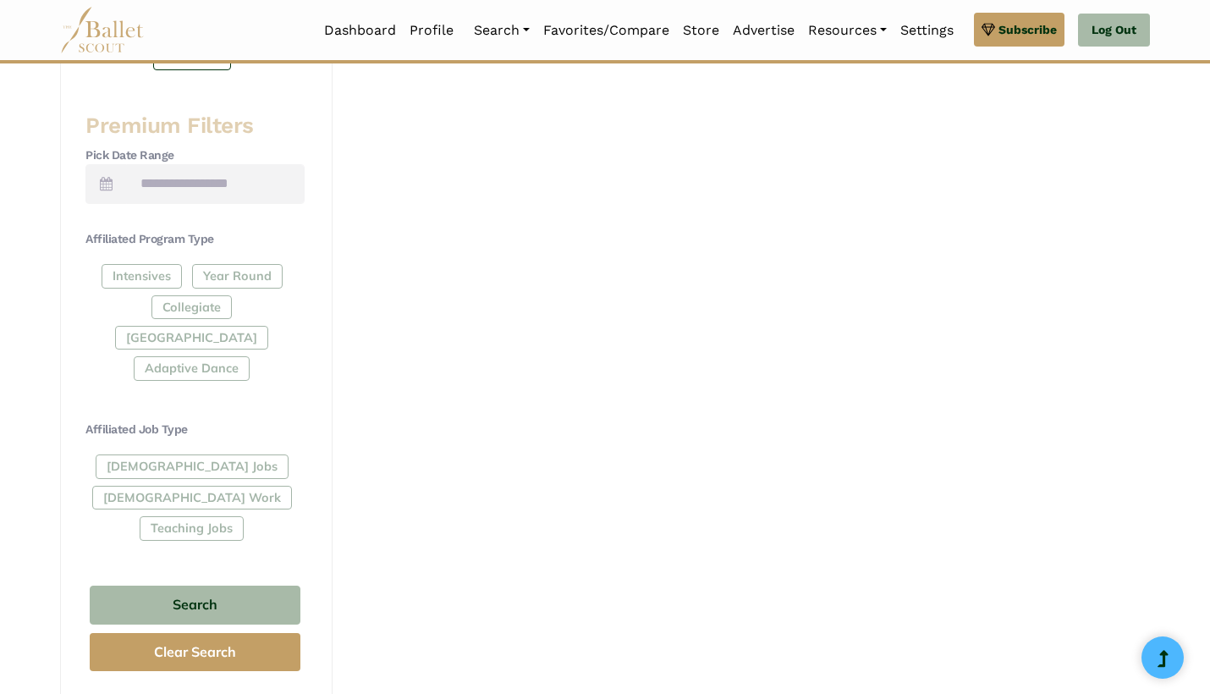
click at [144, 267] on div "Intensives Year Round Collegiate Post High School Adaptive Dance" at bounding box center [194, 326] width 219 height 124
click at [155, 266] on div "Intensives Year Round Collegiate Post High School Adaptive Dance" at bounding box center [194, 326] width 219 height 124
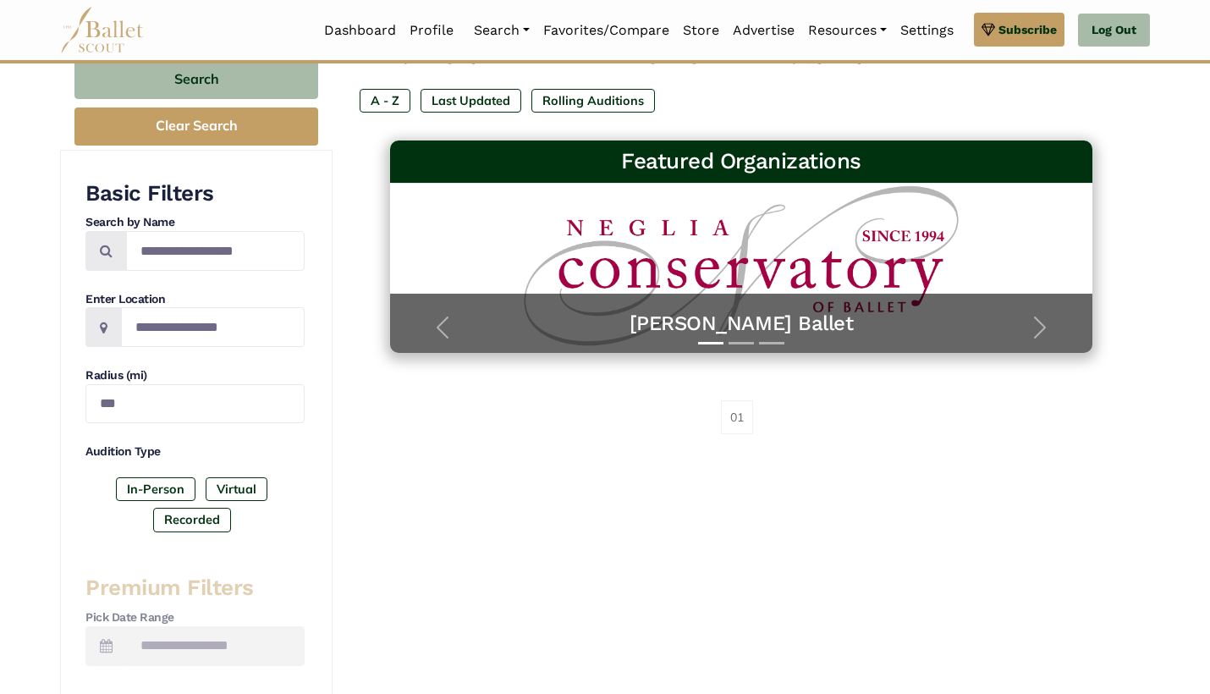
scroll to position [193, 0]
click at [146, 484] on label "In-Person" at bounding box center [156, 489] width 80 height 24
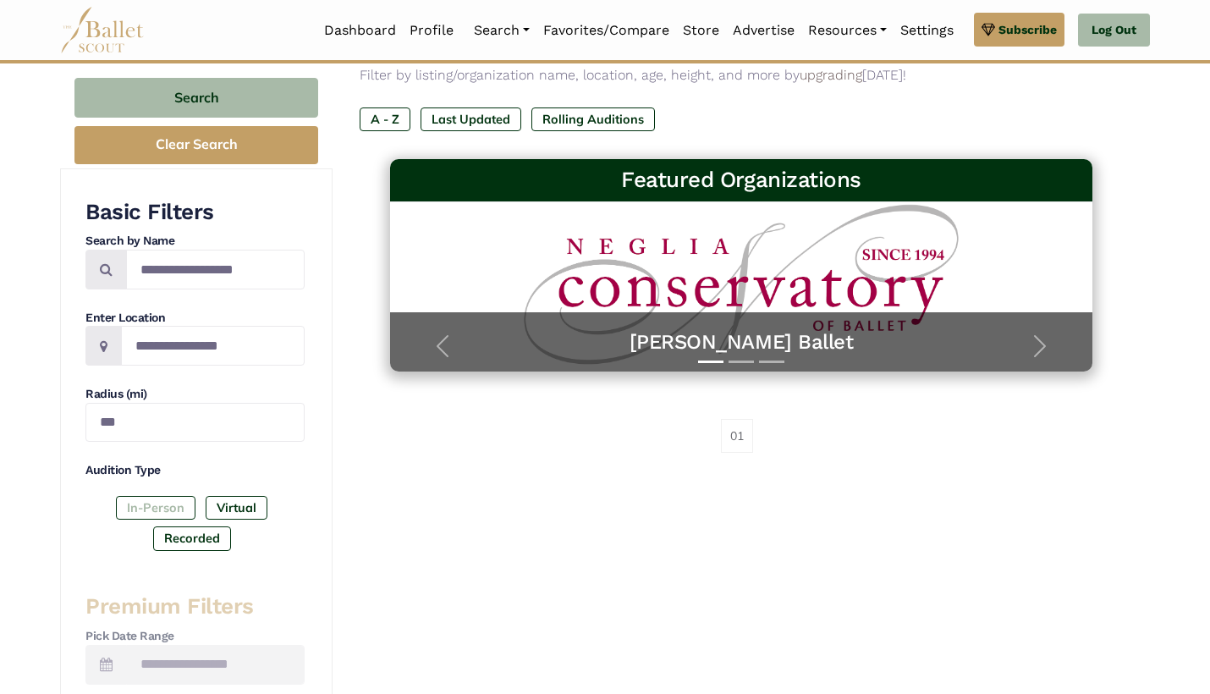
scroll to position [174, 0]
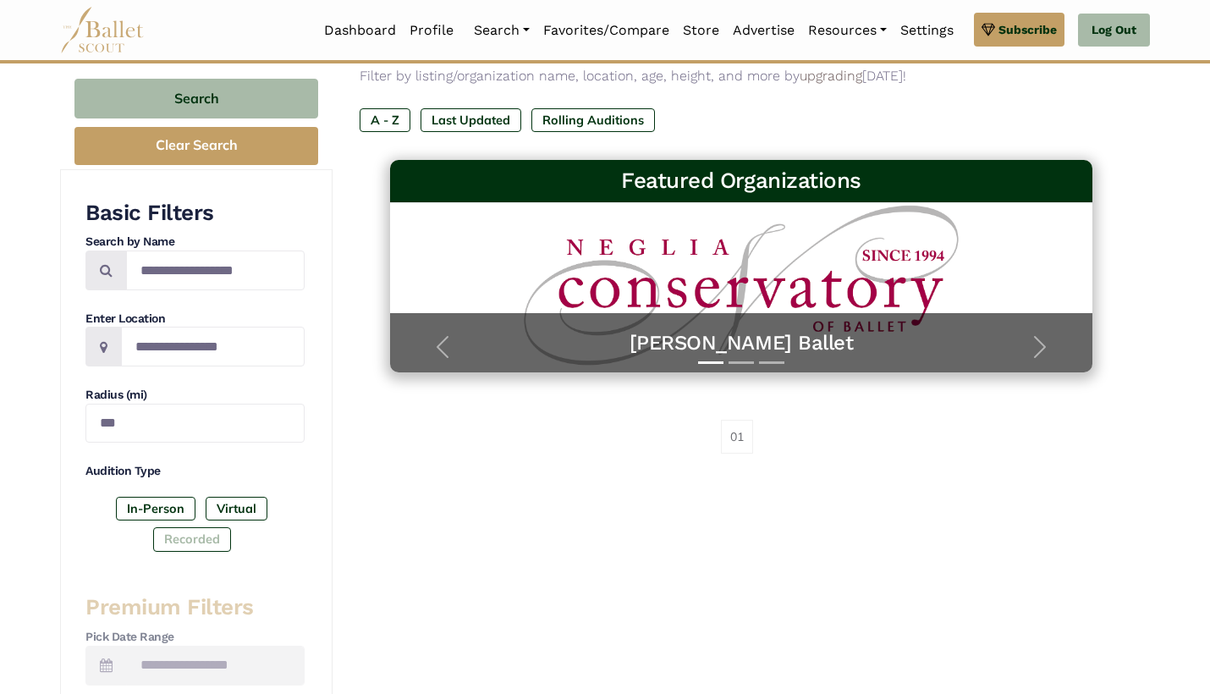
click at [210, 527] on label "Recorded" at bounding box center [192, 539] width 78 height 24
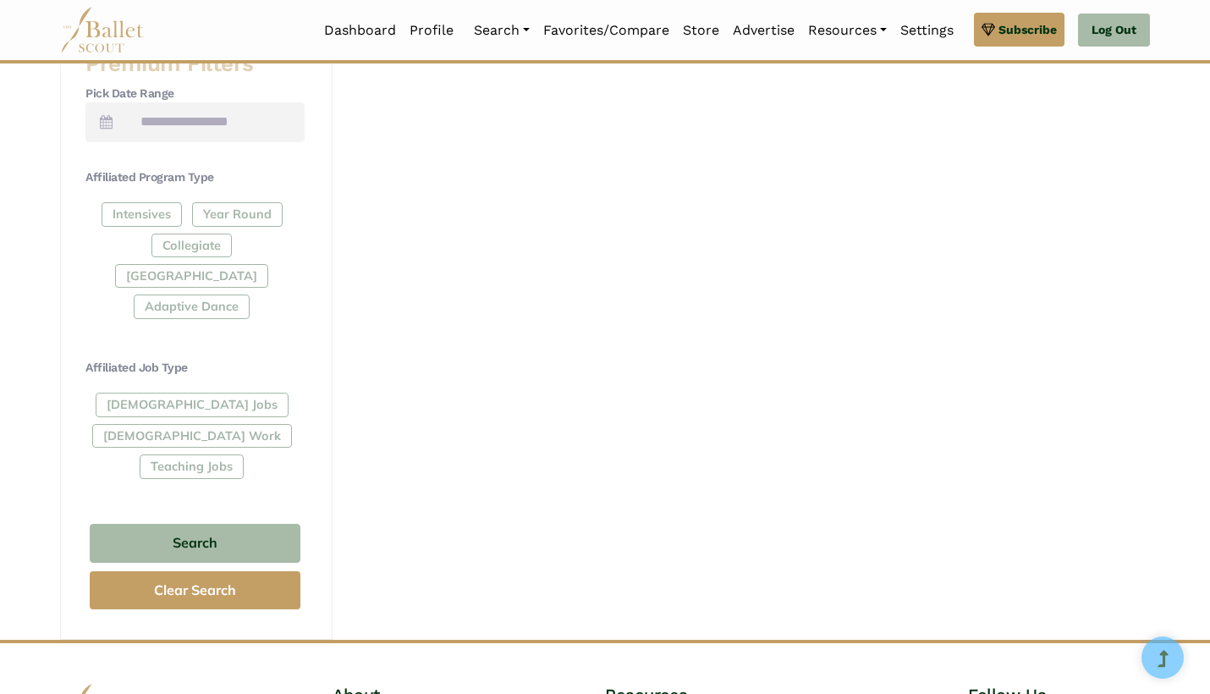
scroll to position [762, 0]
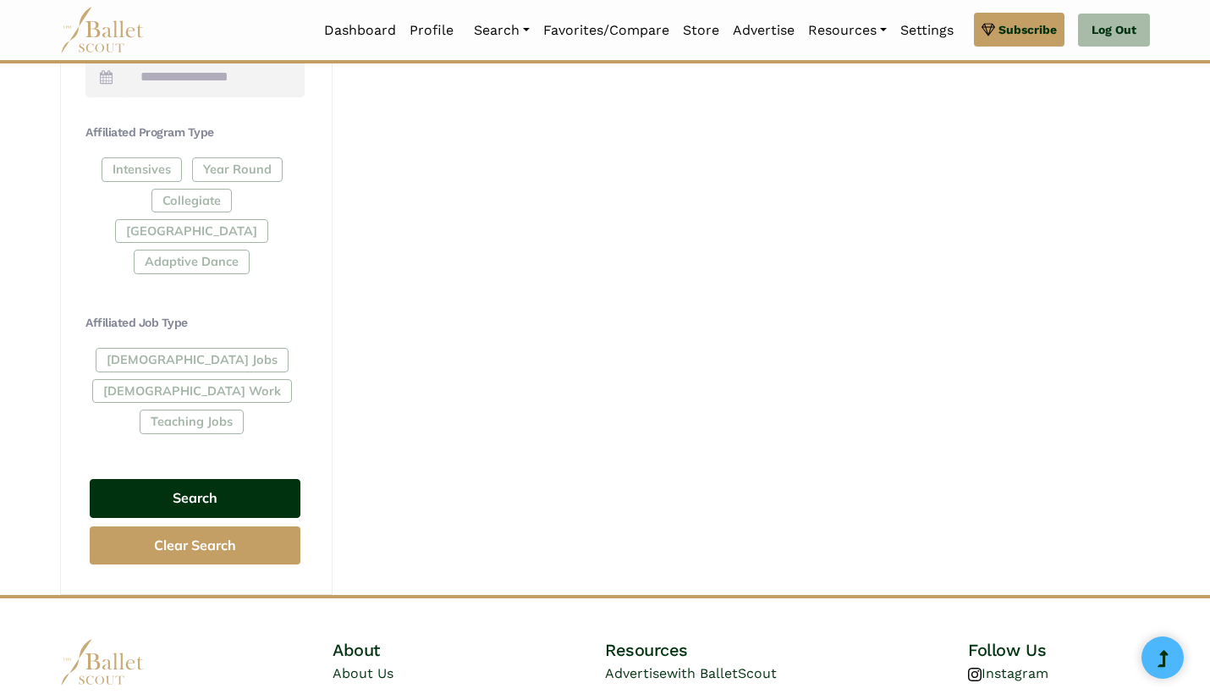
click at [210, 479] on button "Search" at bounding box center [195, 499] width 211 height 40
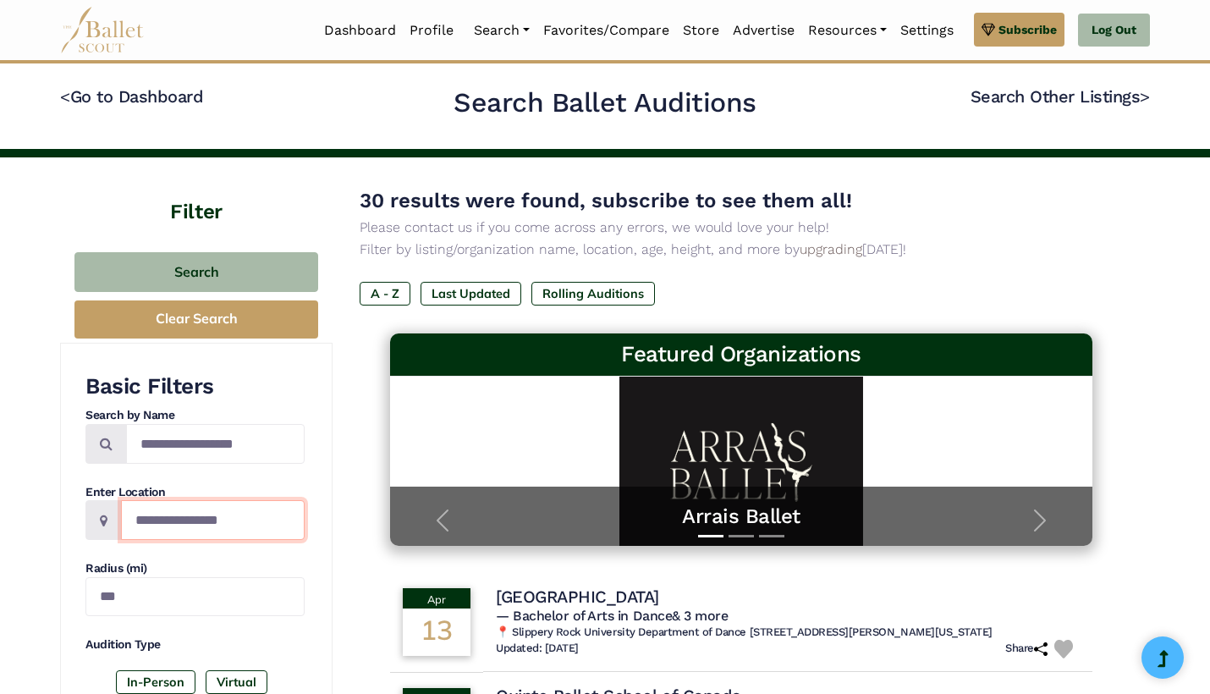
click at [240, 516] on input "**********" at bounding box center [213, 520] width 184 height 40
drag, startPoint x: 105, startPoint y: 595, endPoint x: 91, endPoint y: 592, distance: 14.6
click at [91, 592] on input "***" at bounding box center [194, 597] width 219 height 40
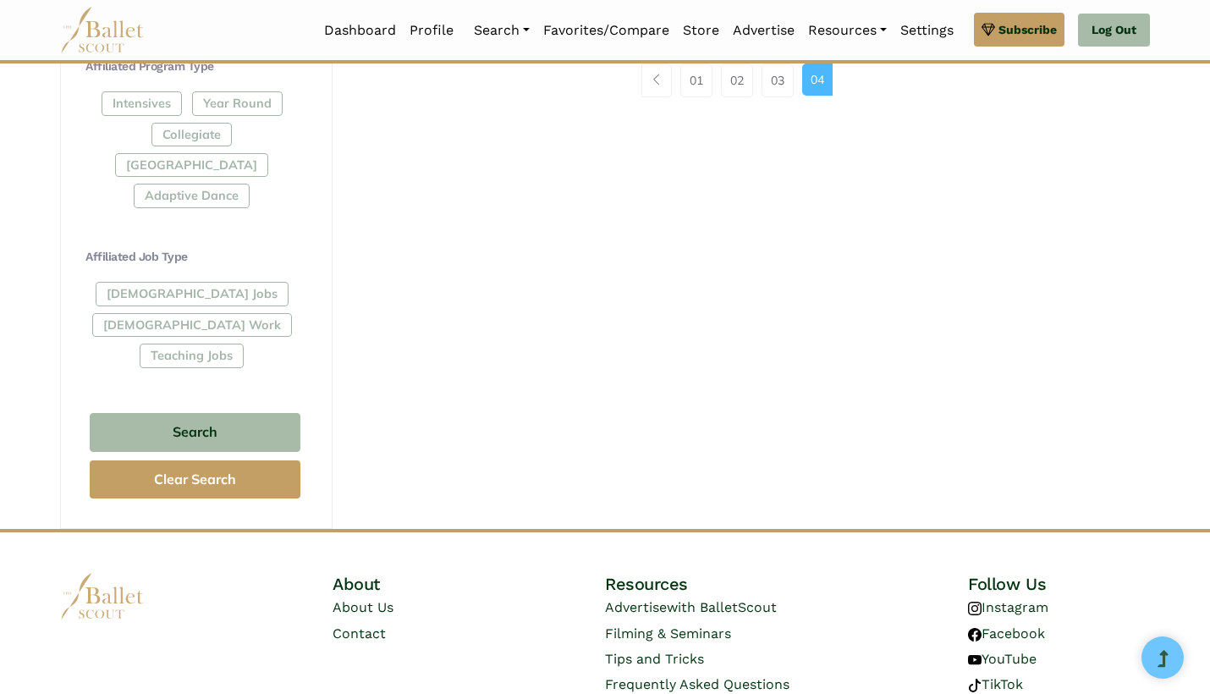
scroll to position [827, 0]
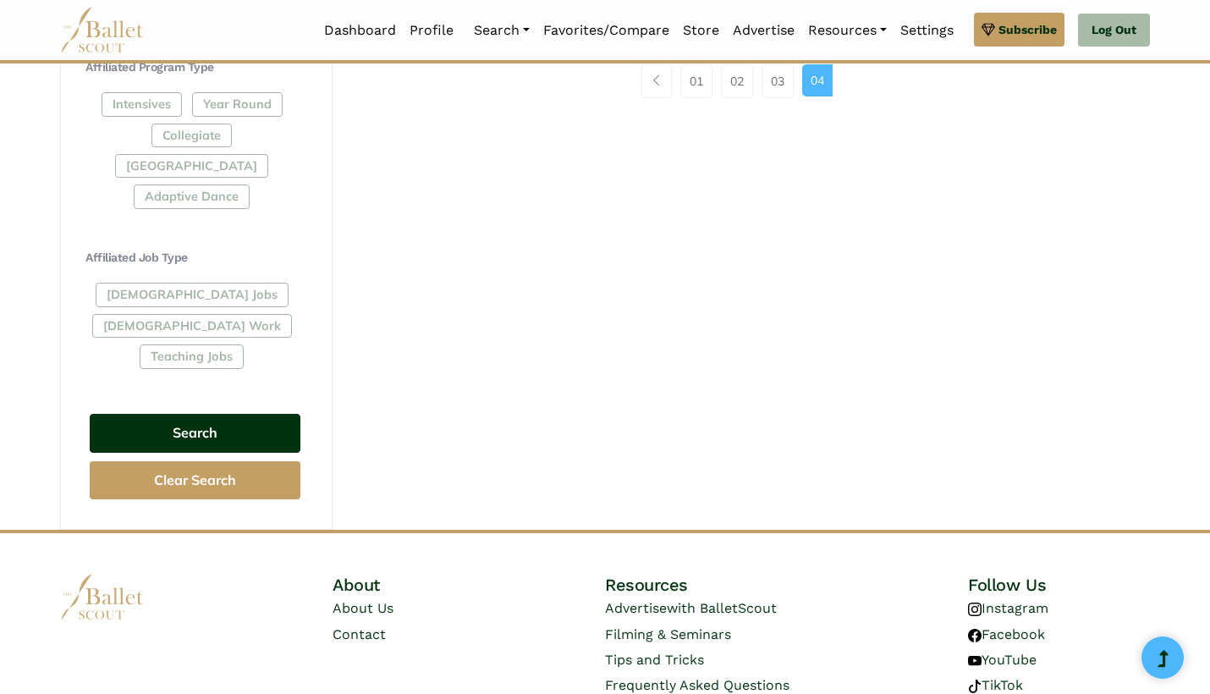
type input "***"
click at [212, 414] on button "Search" at bounding box center [195, 434] width 211 height 40
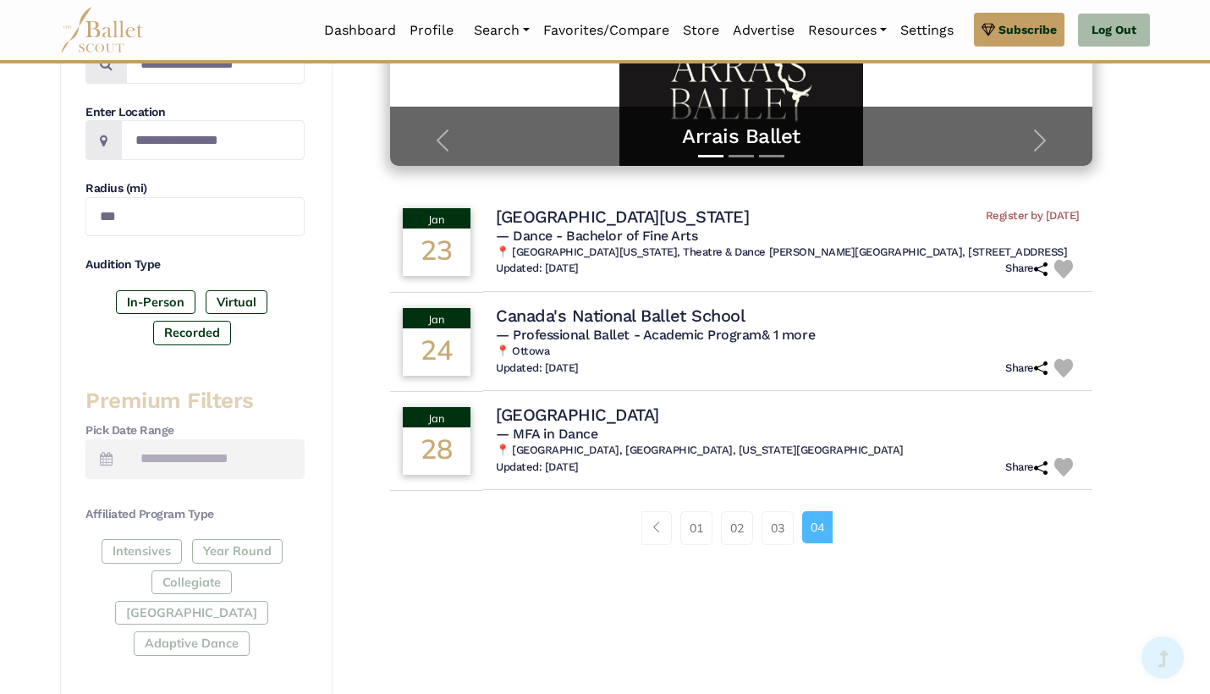
scroll to position [411, 0]
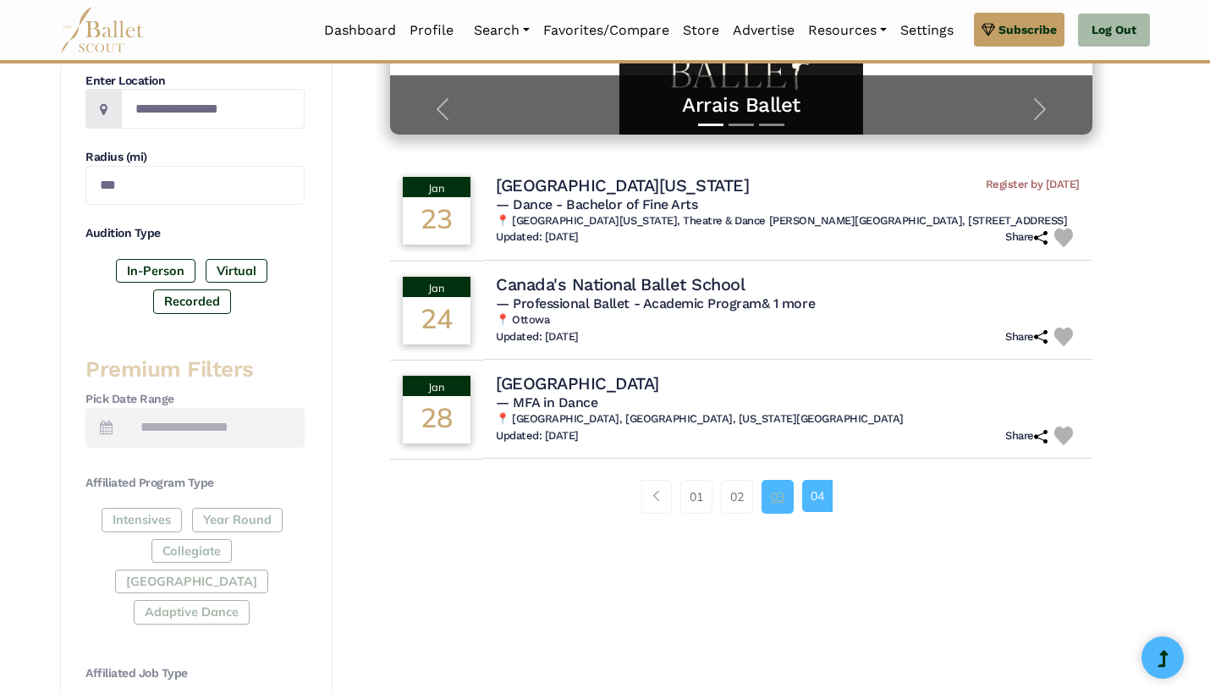
click at [775, 502] on link "03" at bounding box center [778, 497] width 32 height 34
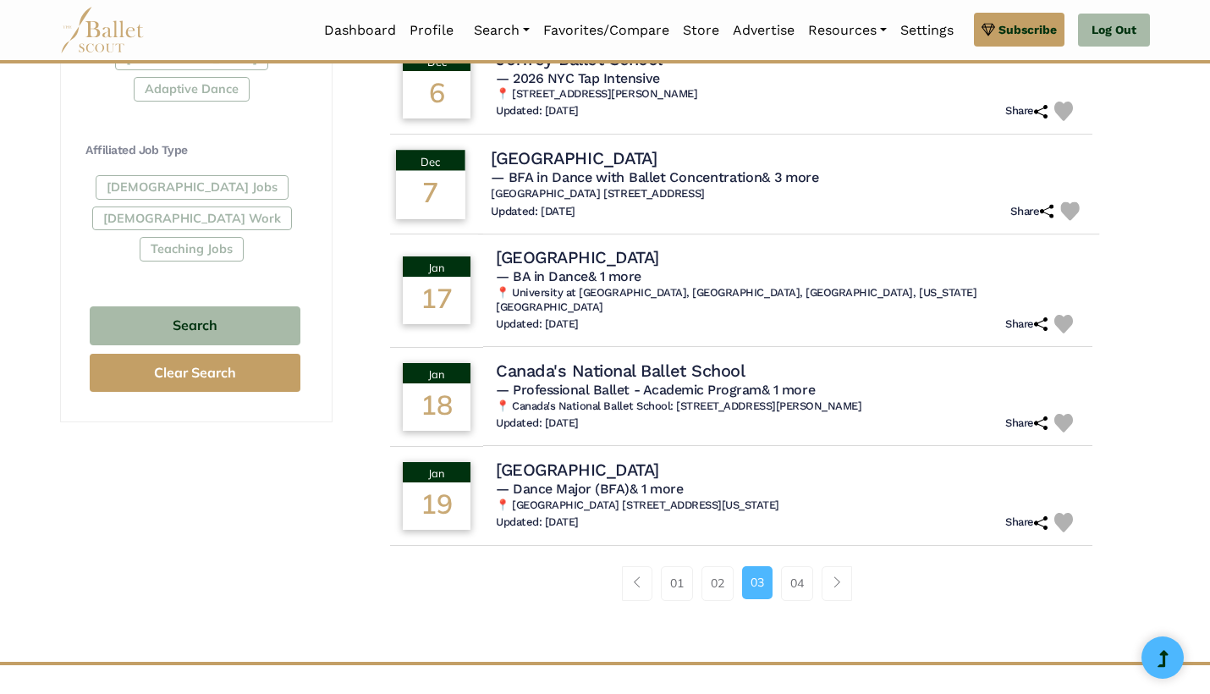
scroll to position [934, 0]
click at [719, 571] on link "02" at bounding box center [718, 583] width 32 height 34
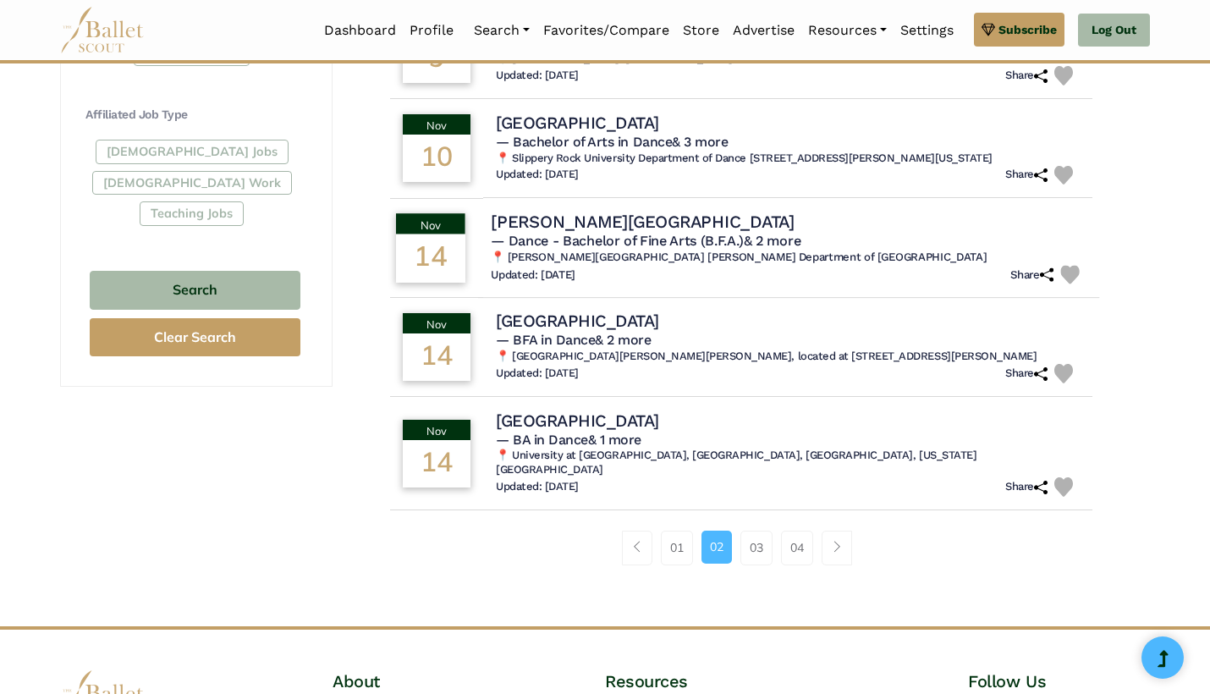
scroll to position [971, 0]
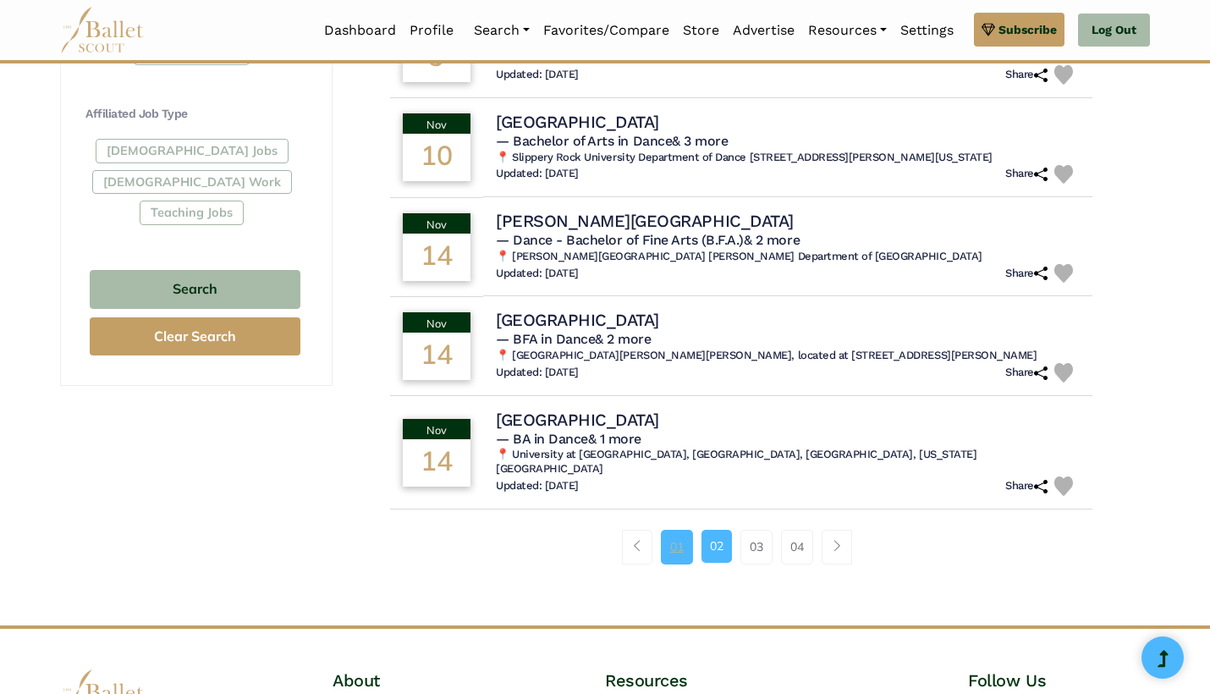
click at [675, 556] on link "01" at bounding box center [677, 547] width 32 height 34
